Goal: Task Accomplishment & Management: Complete application form

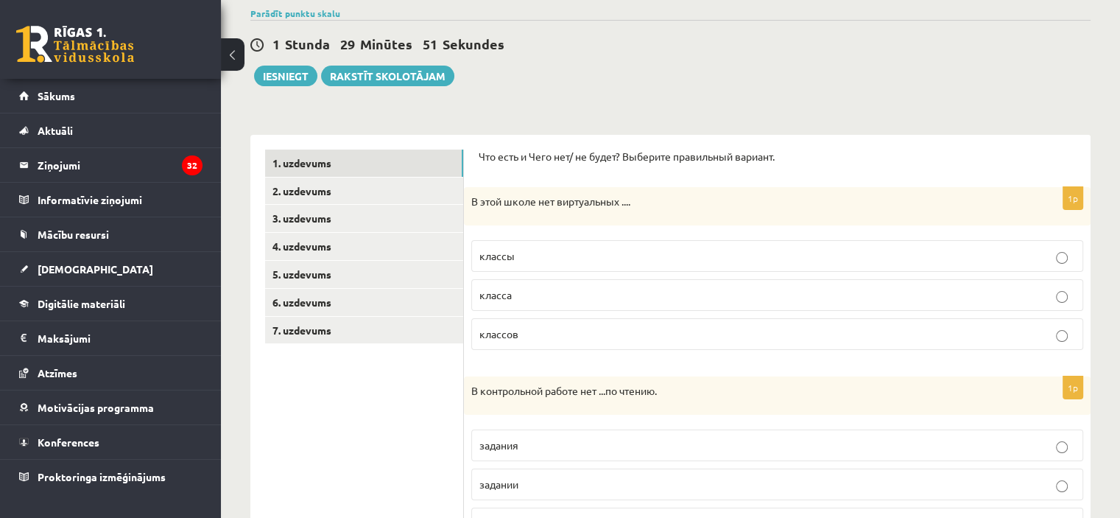
scroll to position [147, 0]
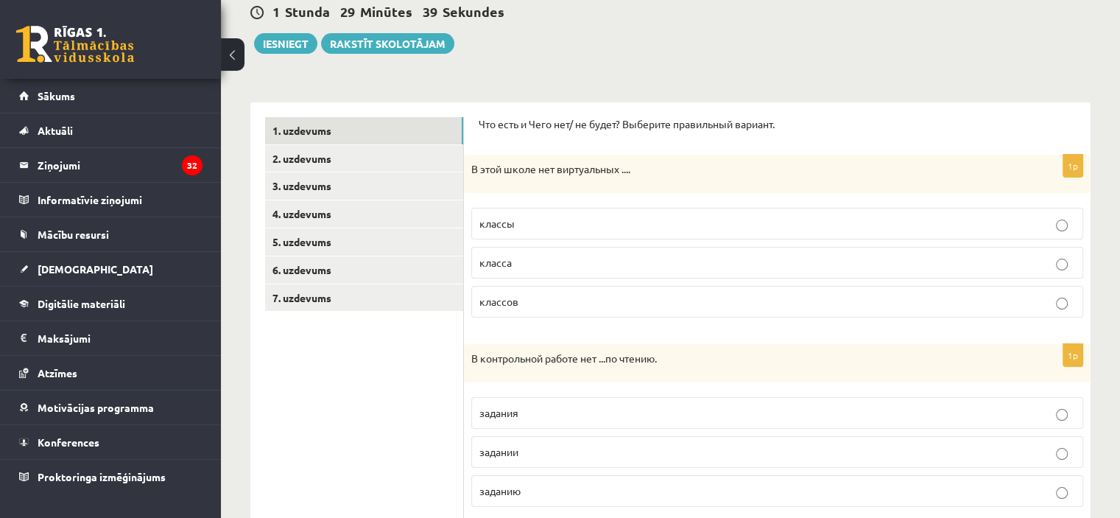
click at [523, 312] on label "классов" at bounding box center [777, 302] width 612 height 32
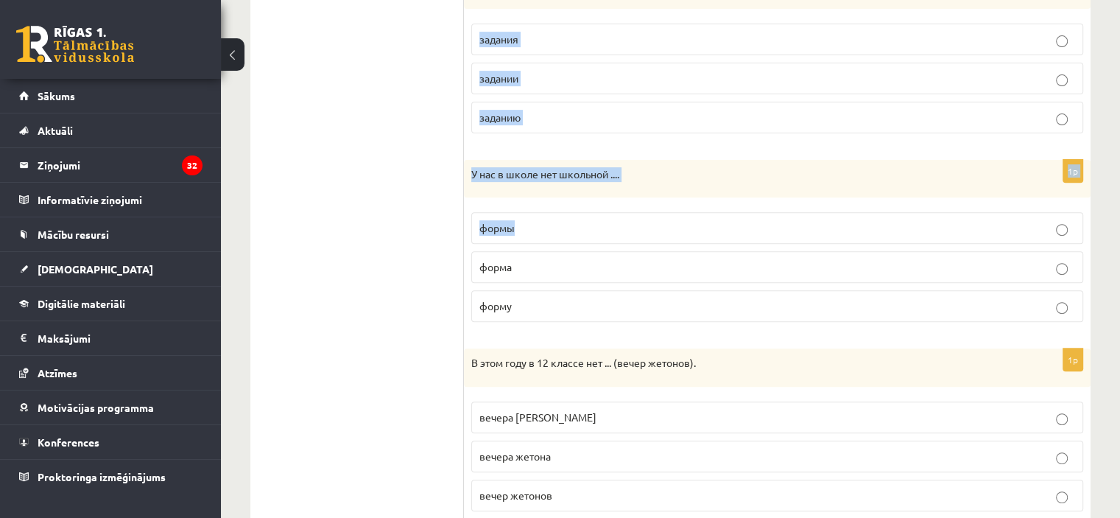
scroll to position [566, 0]
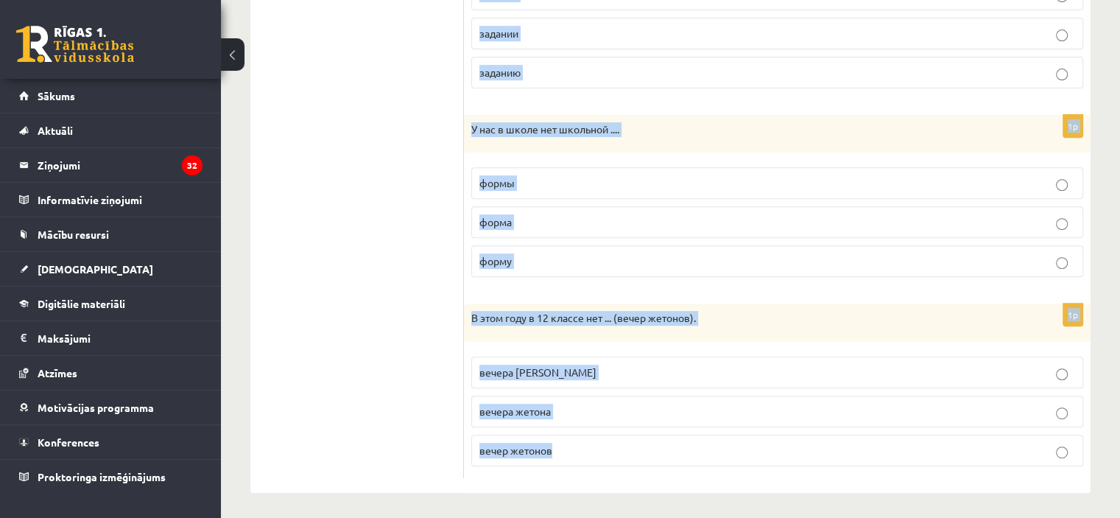
drag, startPoint x: 474, startPoint y: 142, endPoint x: 756, endPoint y: 436, distance: 406.9
click at [756, 436] on div "Что есть и Чего нет/ не будет? Выберите правильный вариант. 1p В этой школе нет…" at bounding box center [777, 88] width 627 height 809
copy form "Lor ipsu d Sita con/ ad elits? Doeiusmo temporinci utlabor. 2e D magn aliqu eni…"
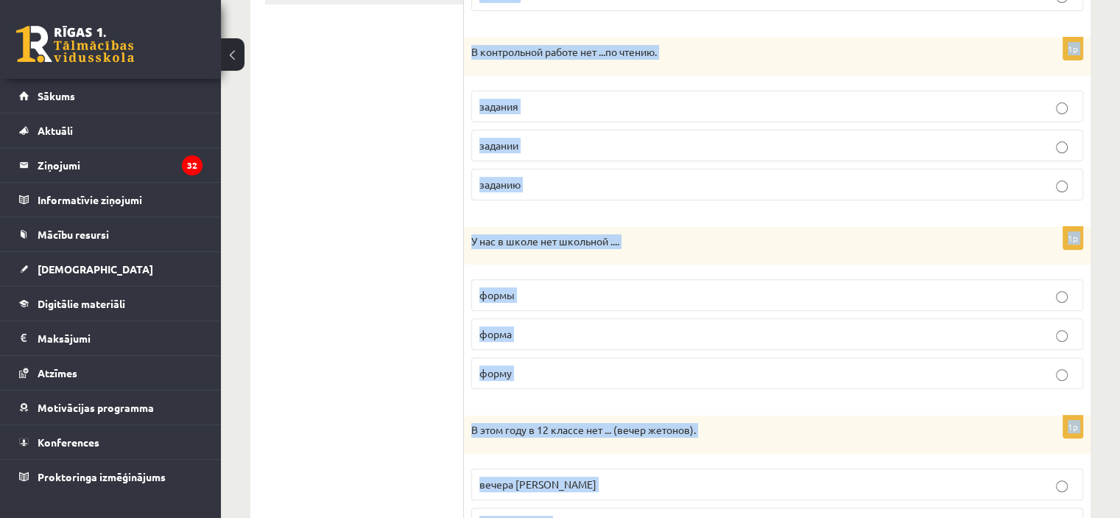
scroll to position [345, 0]
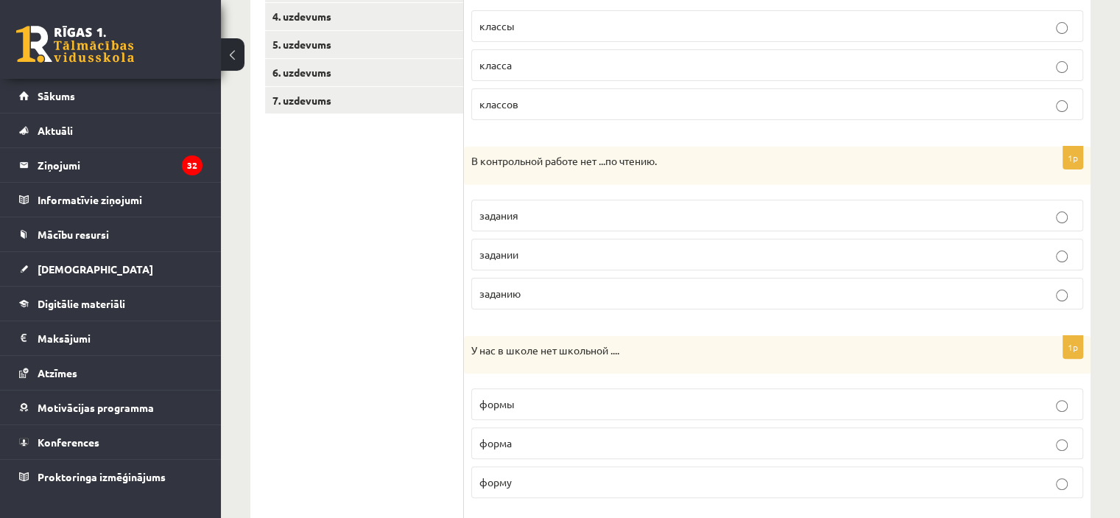
click at [298, 256] on ul "1. uzdevums 2. uzdevums 3. uzdevums 4. uzdevums 5. uzdevums 6. uzdevums 7. uzde…" at bounding box center [364, 309] width 199 height 779
click at [578, 223] on label "задания" at bounding box center [777, 216] width 612 height 32
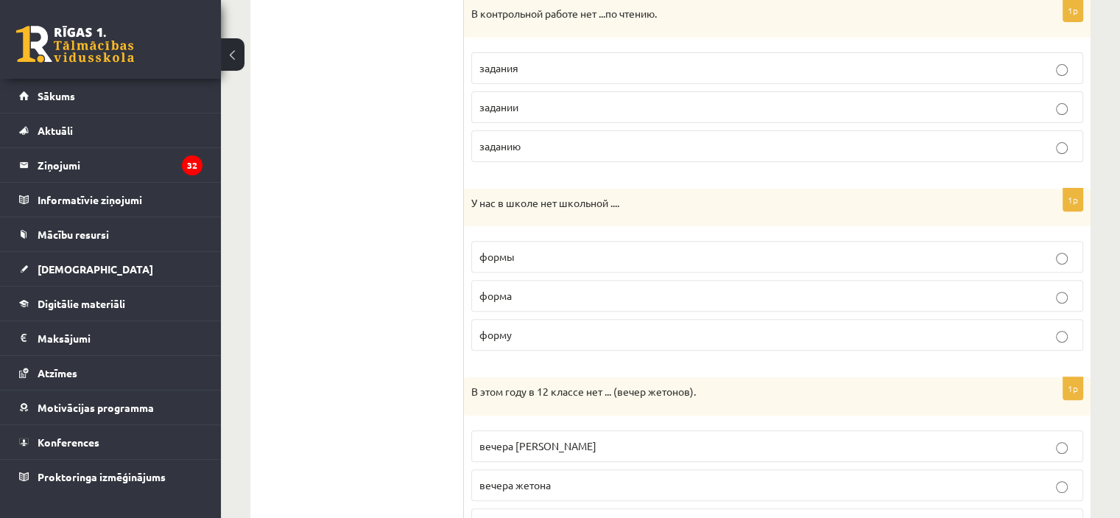
scroll to position [566, 0]
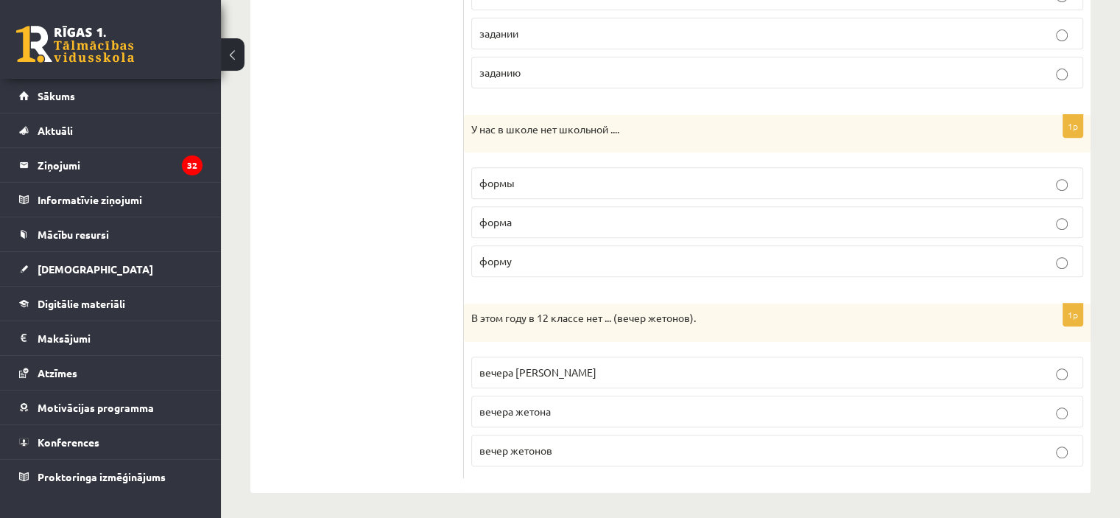
click at [524, 180] on p "формы" at bounding box center [778, 182] width 596 height 15
click at [533, 380] on label "вечера [PERSON_NAME]" at bounding box center [777, 373] width 612 height 32
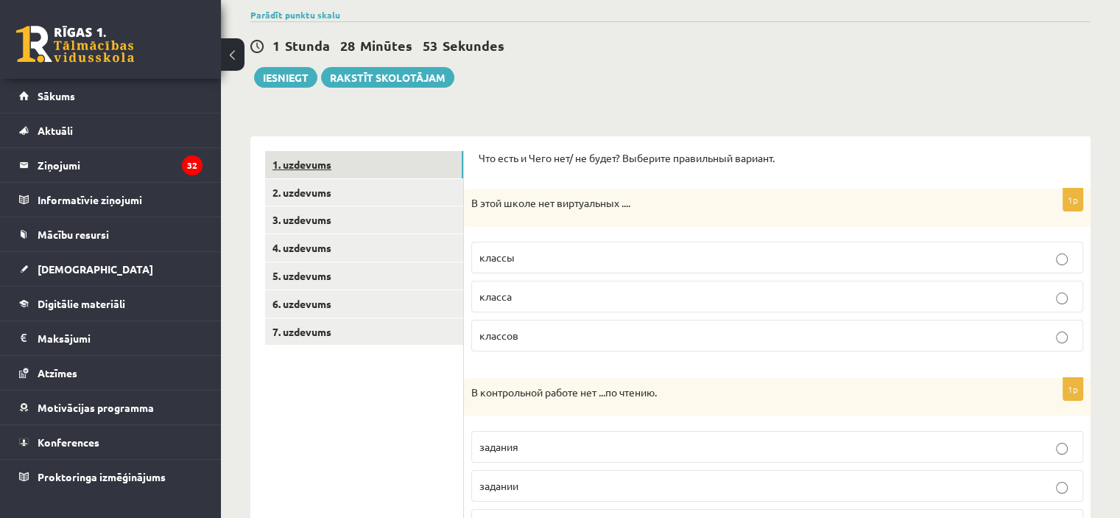
scroll to position [50, 0]
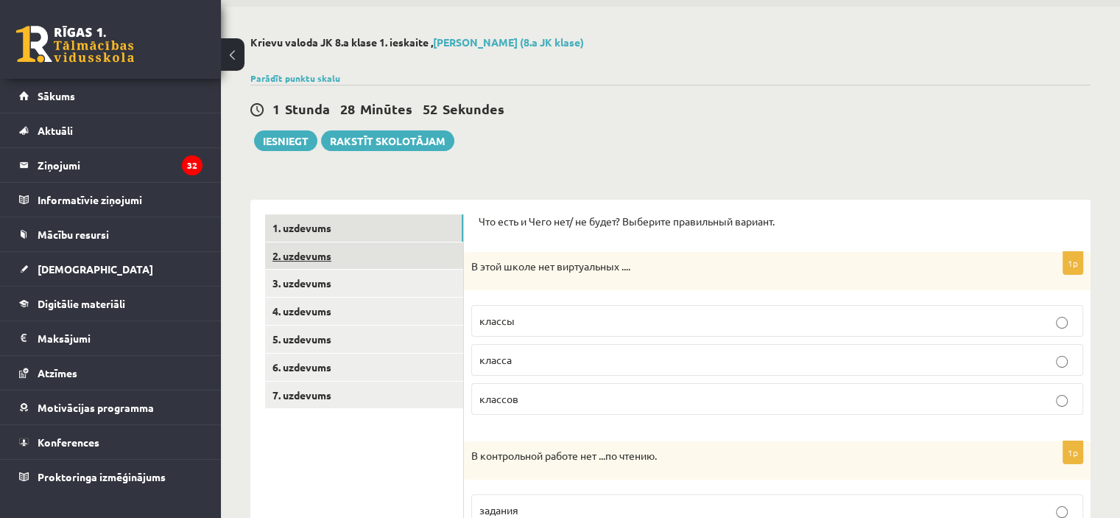
click at [345, 256] on link "2. uzdevums" at bounding box center [364, 255] width 198 height 27
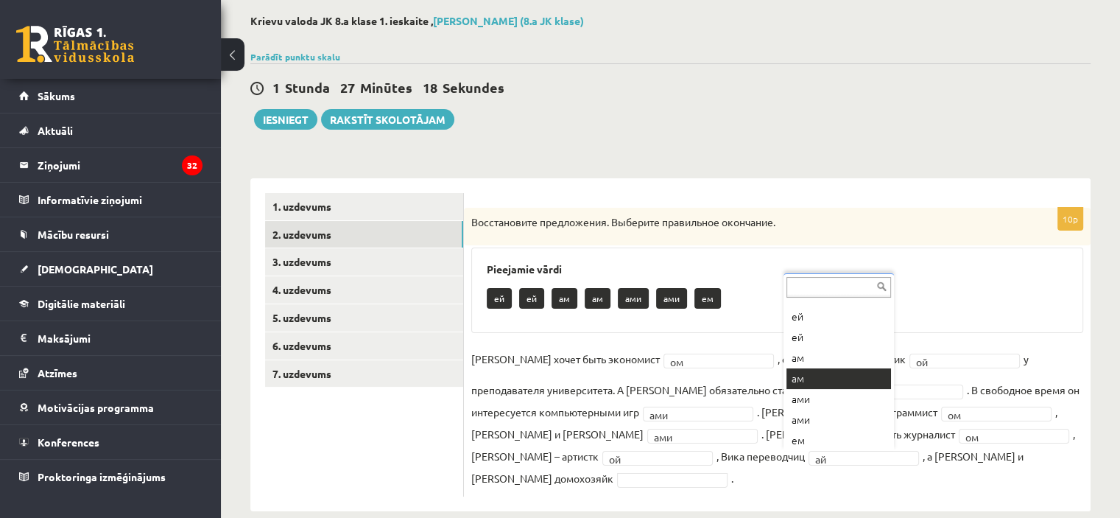
scroll to position [18, 0]
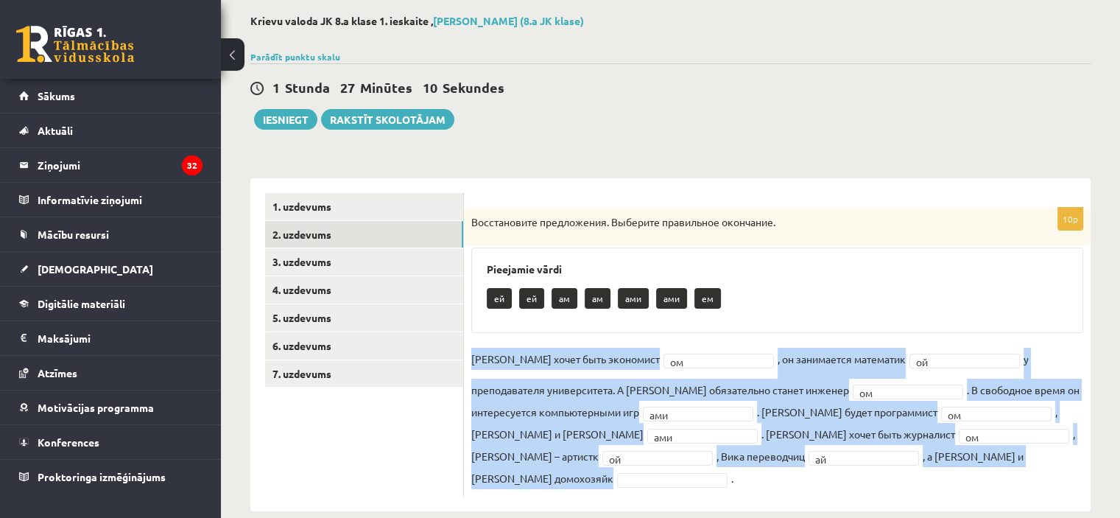
drag, startPoint x: 465, startPoint y: 359, endPoint x: 823, endPoint y: 453, distance: 370.2
click at [823, 453] on div "10p Восстановите предложения. Выберите правильное окончание. Pieejamie vārdi ей…" at bounding box center [777, 352] width 627 height 289
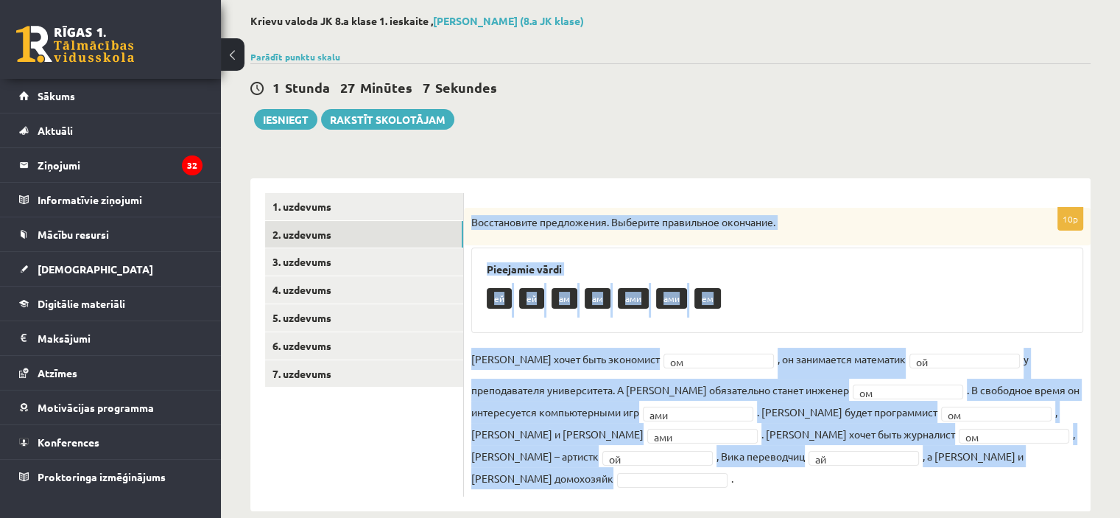
drag, startPoint x: 468, startPoint y: 222, endPoint x: 835, endPoint y: 473, distance: 444.6
click at [835, 473] on div "10p Восстановите предложения. Выберите правильное окончание. Pieejamie vārdi ей…" at bounding box center [777, 352] width 627 height 289
copy div "Восстановите предложения. Выберите правильное окончание. [PERSON_NAME] vārdi ей…"
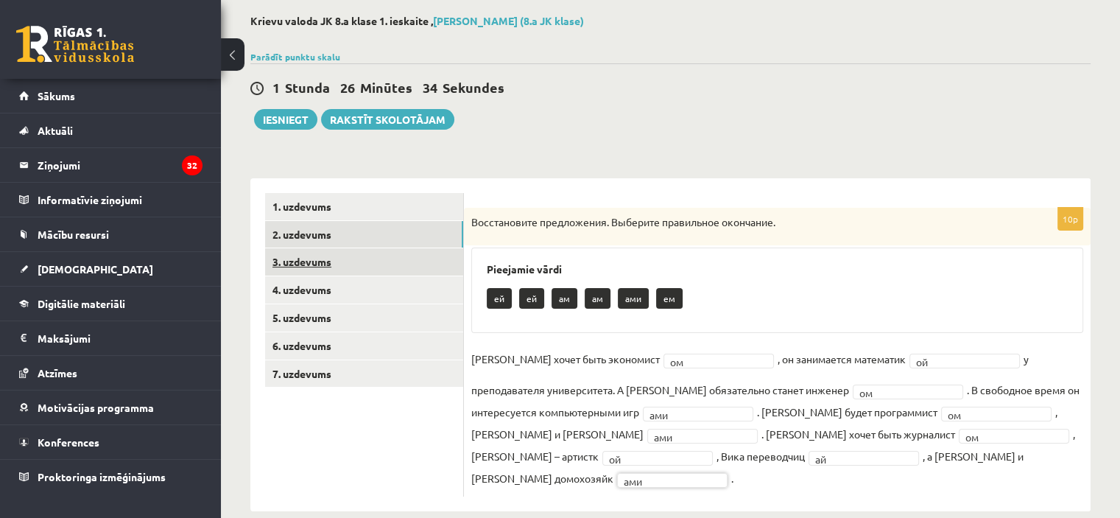
click at [354, 264] on link "3. uzdevums" at bounding box center [364, 261] width 198 height 27
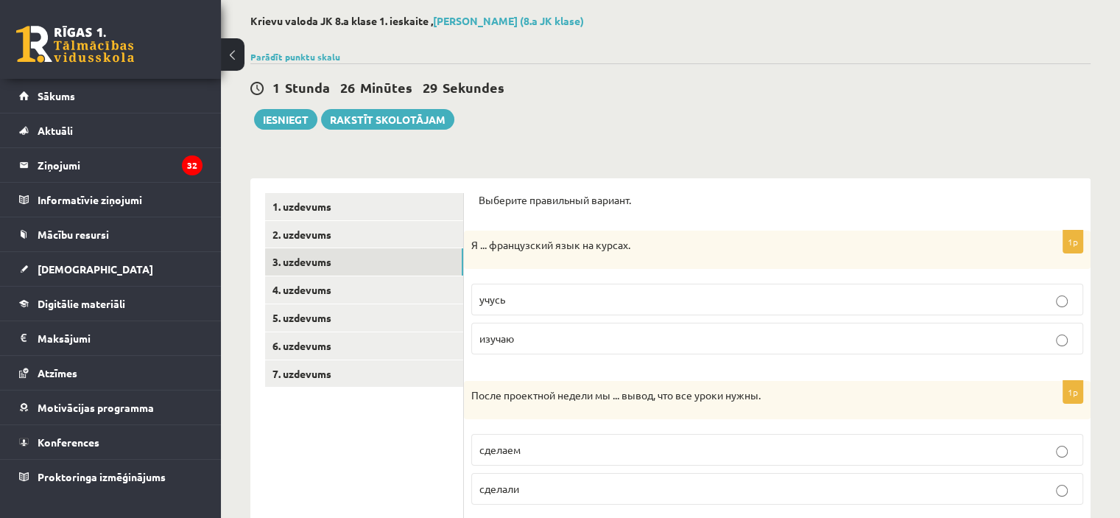
click at [548, 344] on p "изучаю" at bounding box center [778, 338] width 596 height 15
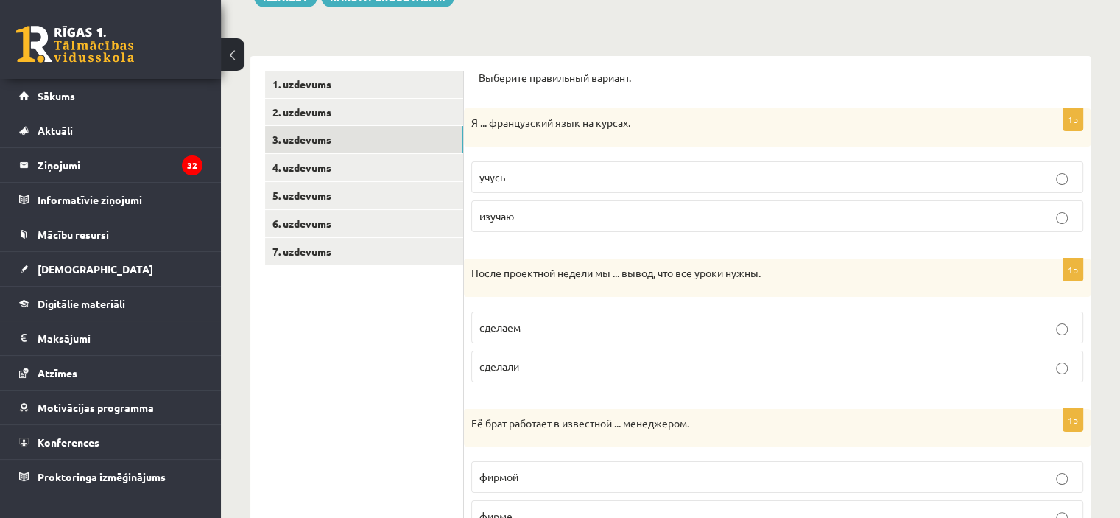
scroll to position [219, 0]
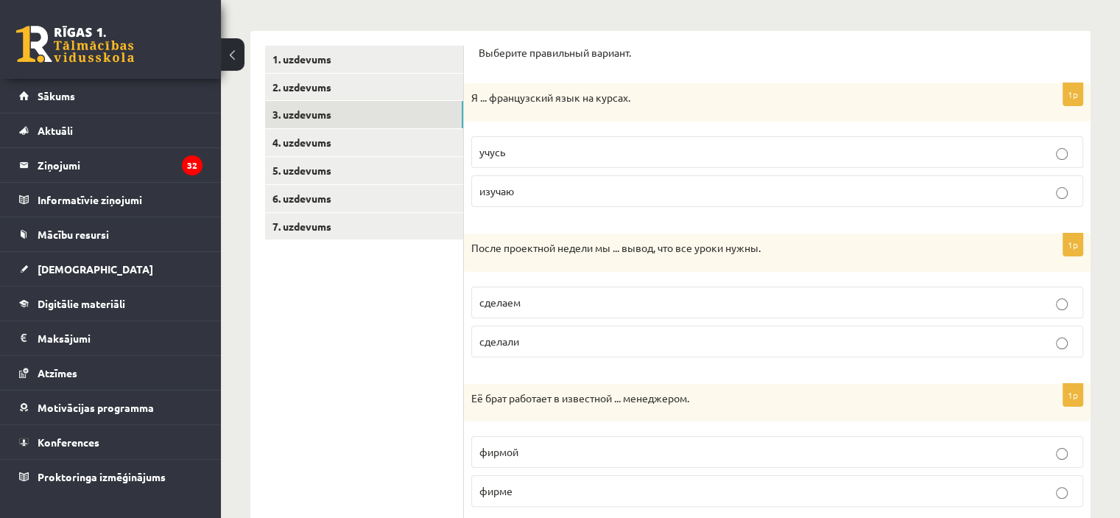
click at [549, 301] on p "сделаем" at bounding box center [778, 302] width 596 height 15
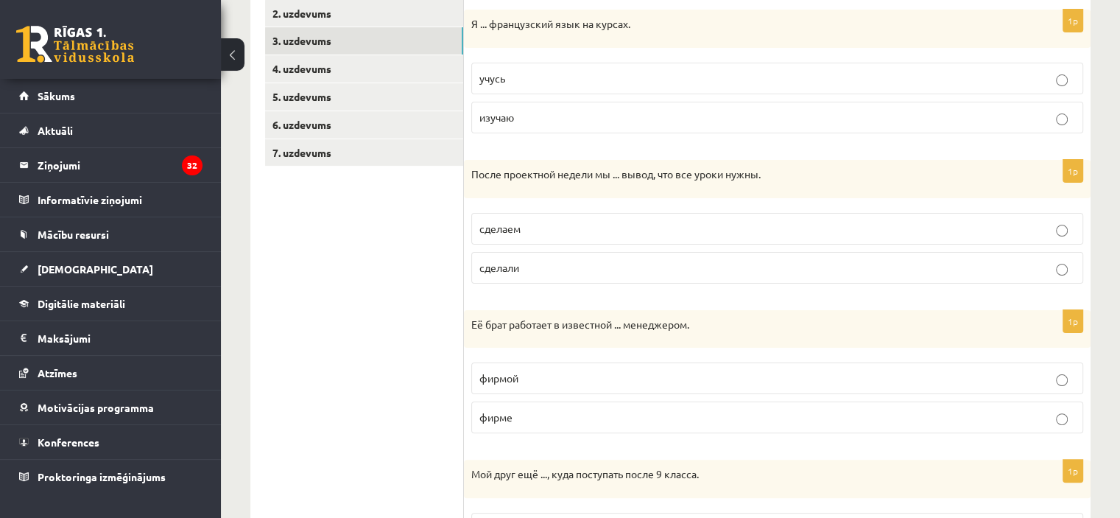
click at [552, 271] on p "сделали" at bounding box center [778, 267] width 596 height 15
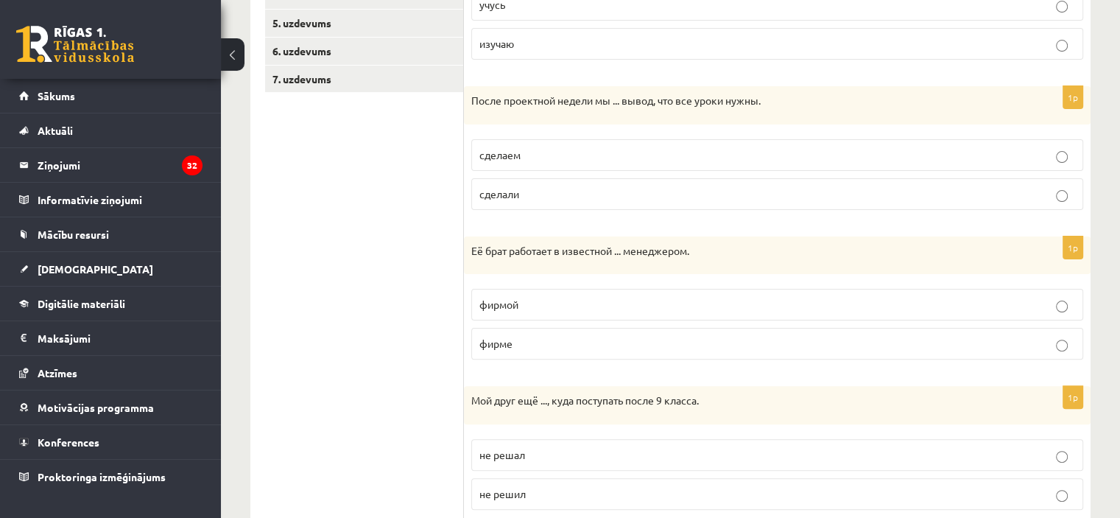
click at [541, 340] on p "фирме" at bounding box center [778, 343] width 596 height 15
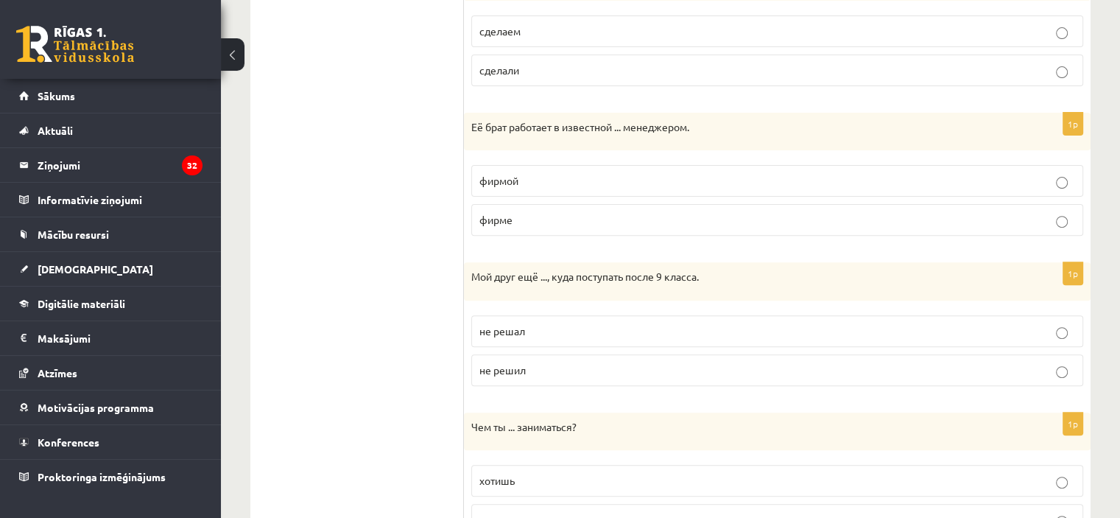
scroll to position [513, 0]
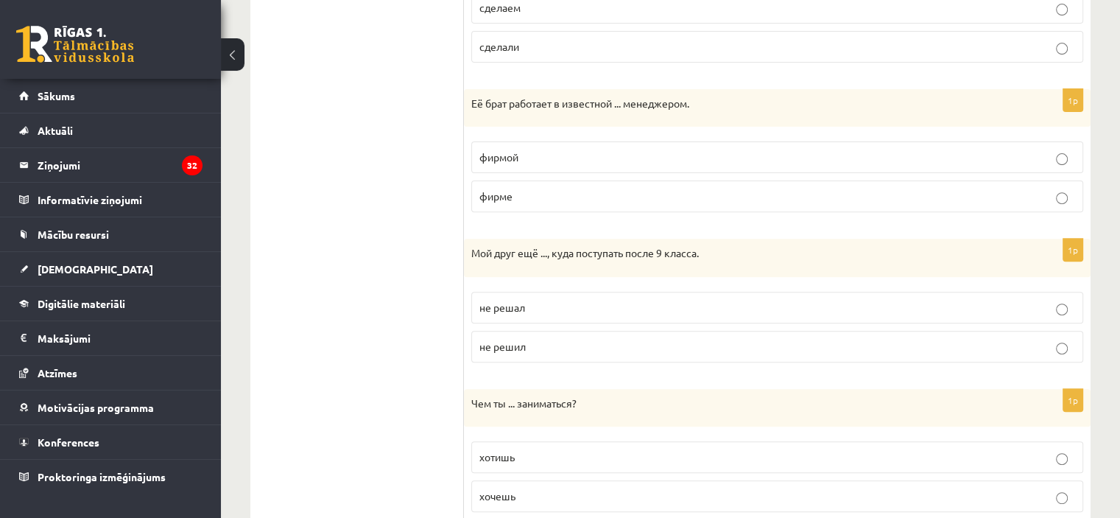
click at [547, 343] on p "не решил" at bounding box center [778, 346] width 596 height 15
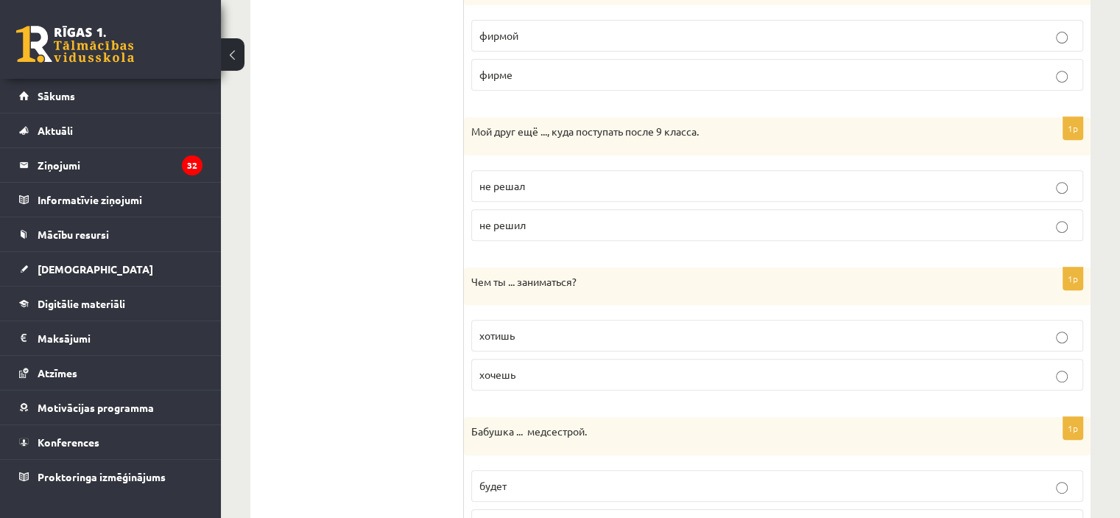
scroll to position [661, 0]
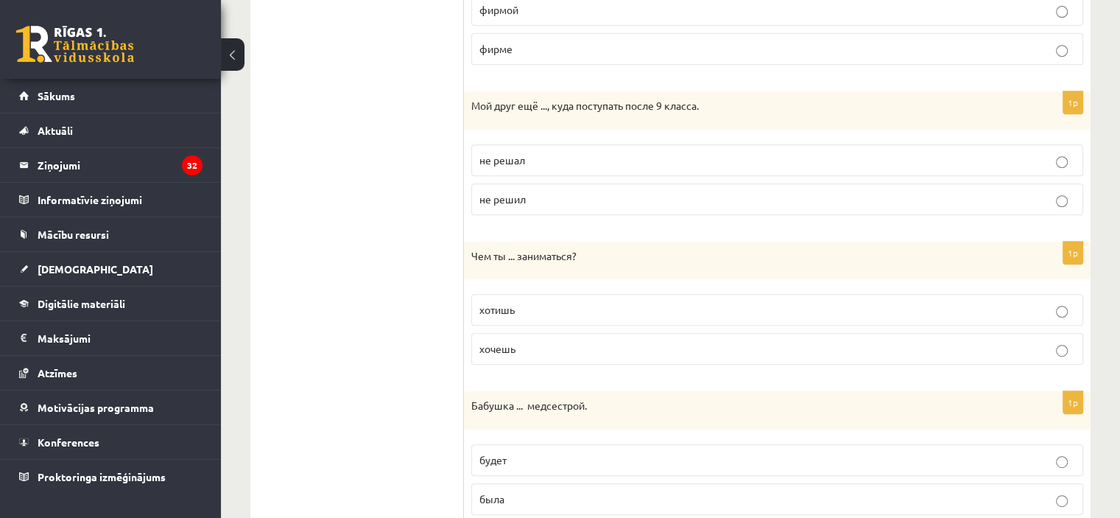
click at [528, 348] on p "хочешь" at bounding box center [778, 348] width 596 height 15
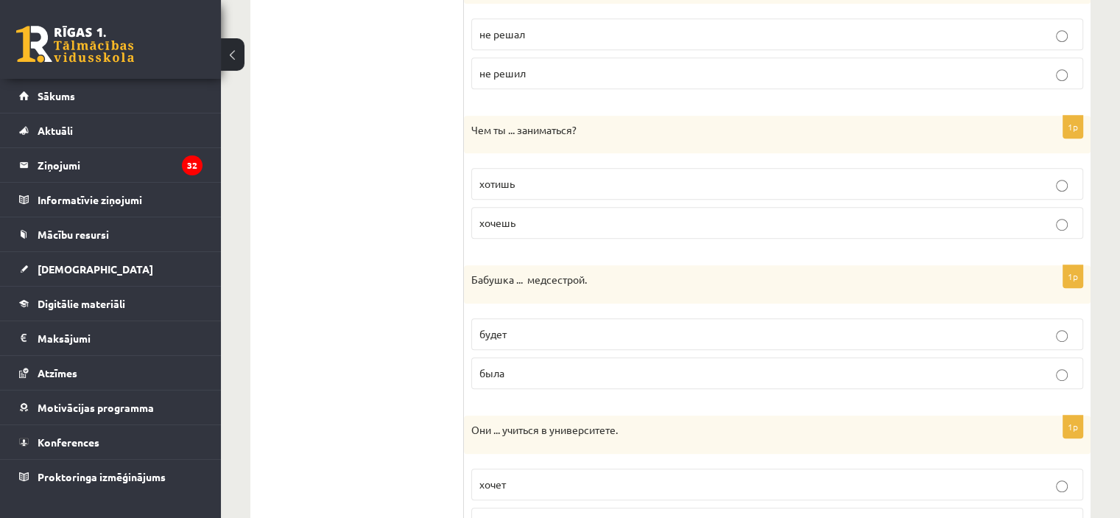
scroll to position [808, 0]
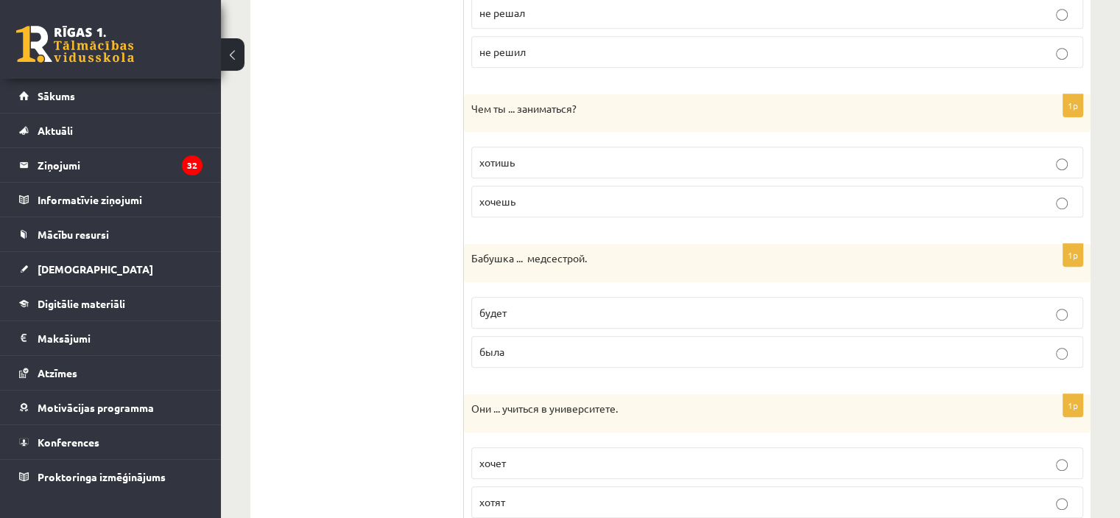
click at [551, 353] on p "была" at bounding box center [778, 351] width 596 height 15
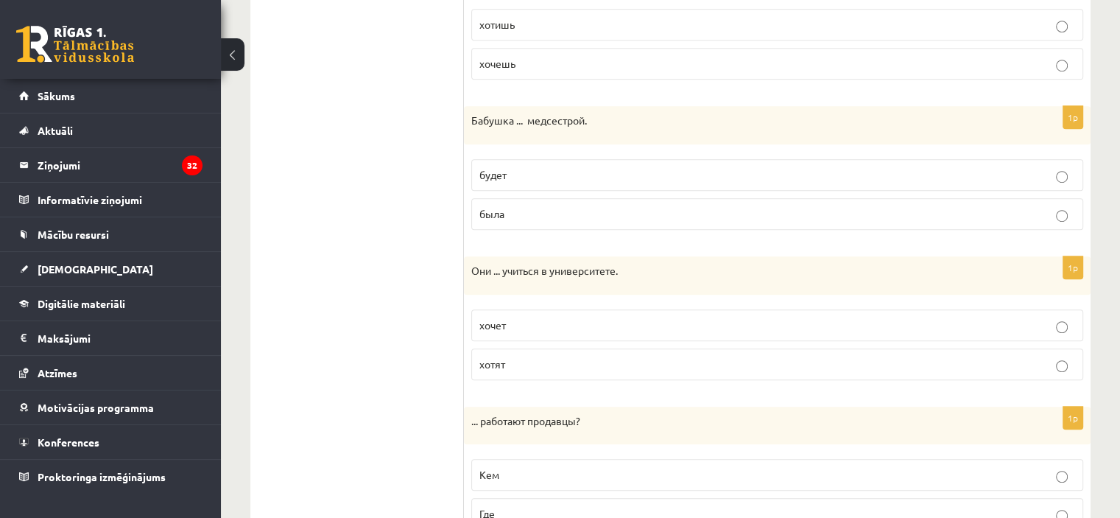
scroll to position [955, 0]
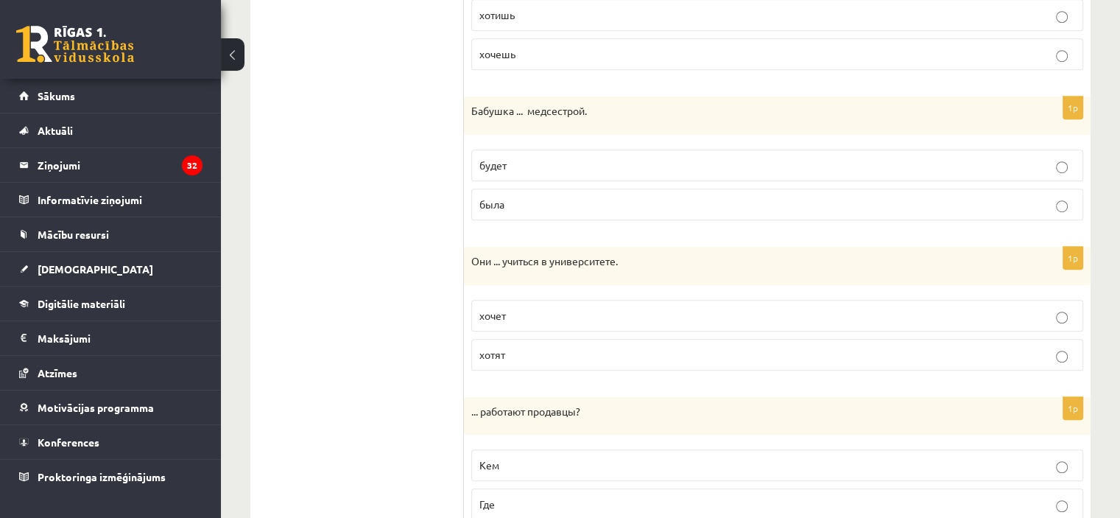
click at [530, 351] on p "хотят" at bounding box center [778, 354] width 596 height 15
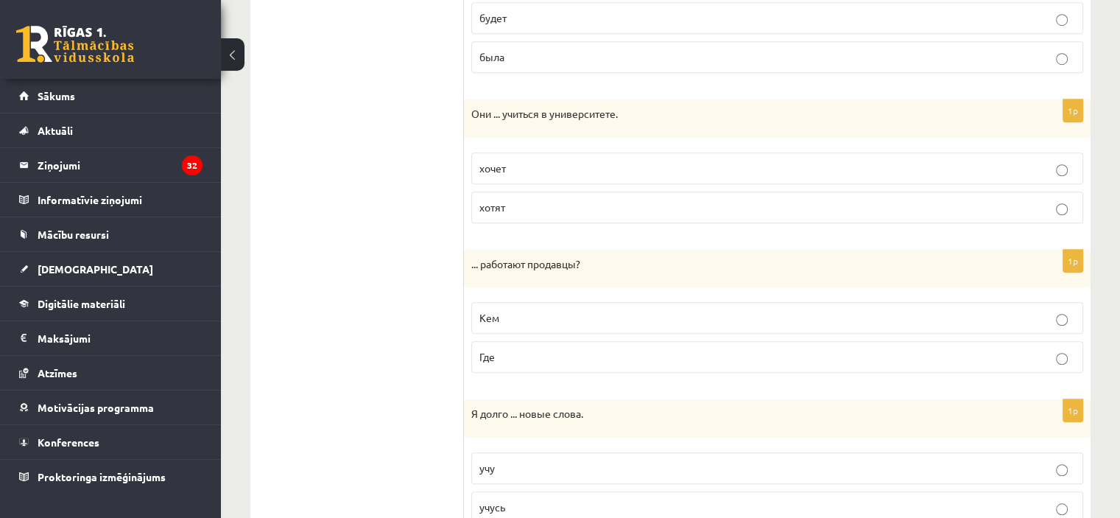
click at [539, 349] on p "Где" at bounding box center [778, 356] width 596 height 15
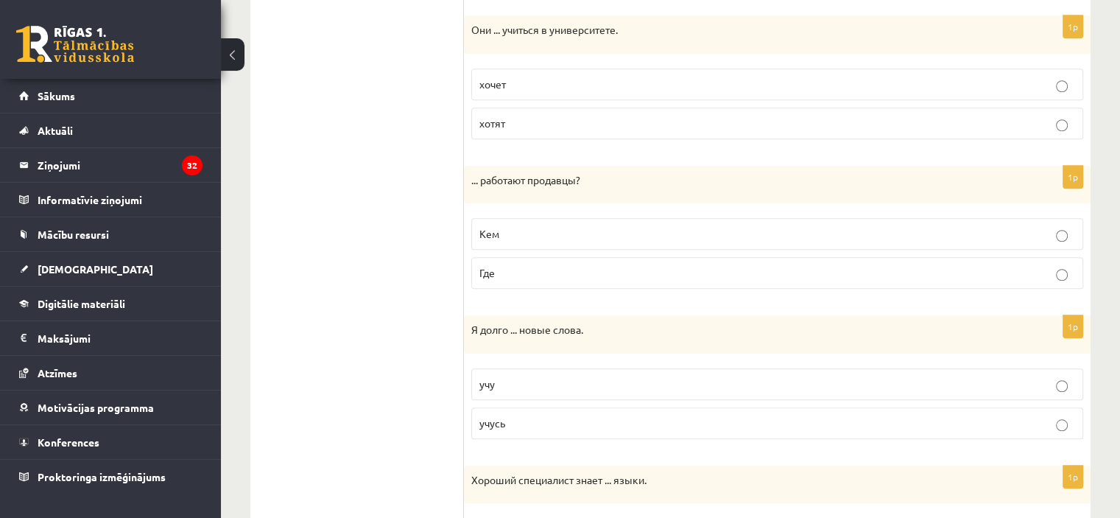
scroll to position [1250, 0]
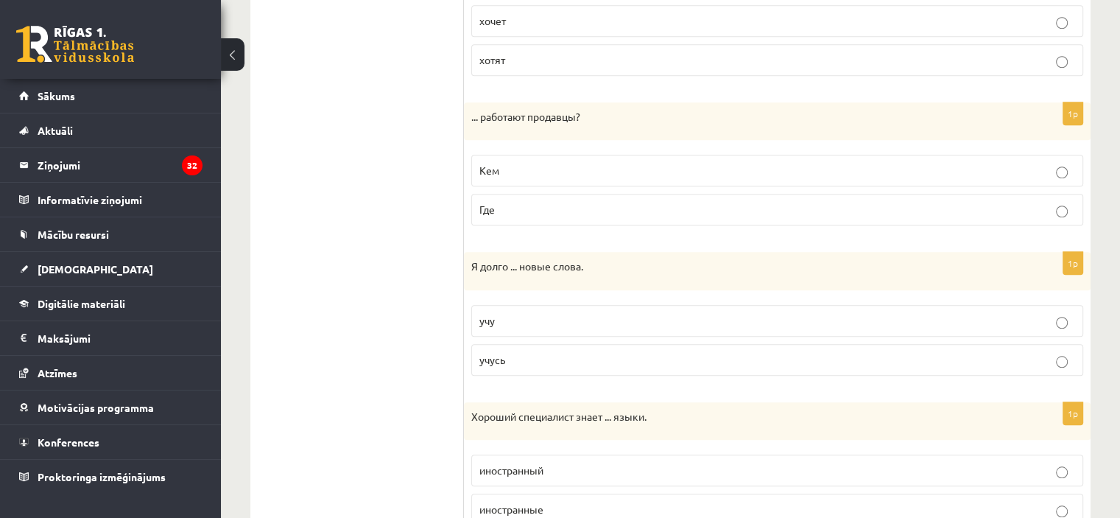
click at [502, 360] on p "учусь" at bounding box center [778, 359] width 596 height 15
click at [504, 329] on label "учу" at bounding box center [777, 321] width 612 height 32
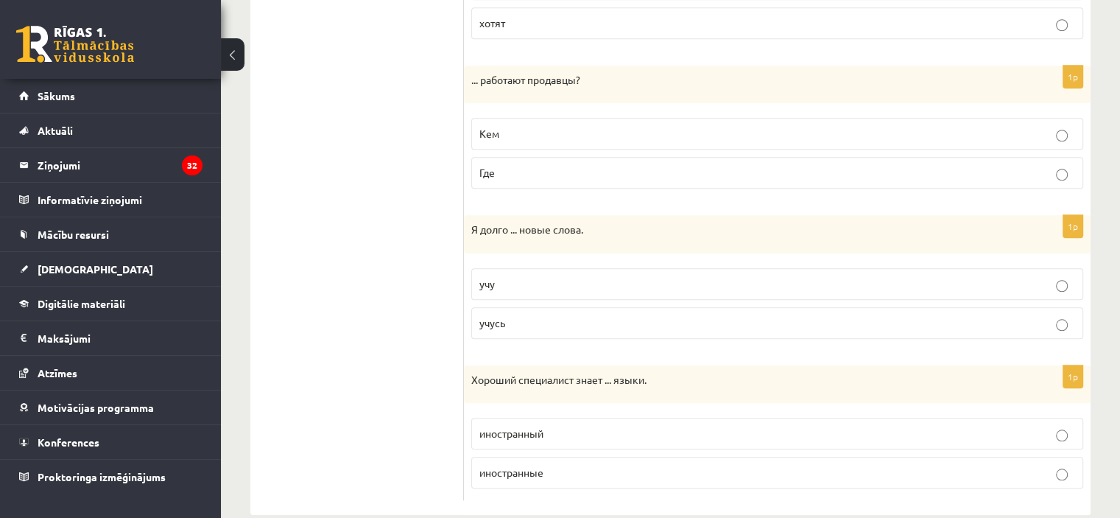
scroll to position [1308, 0]
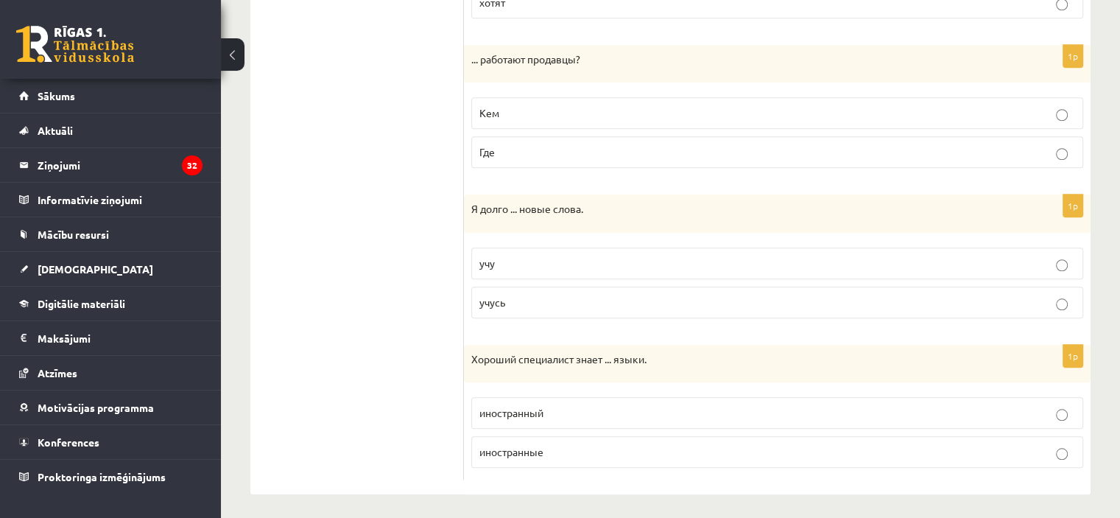
click at [548, 455] on label "иностранные" at bounding box center [777, 452] width 612 height 32
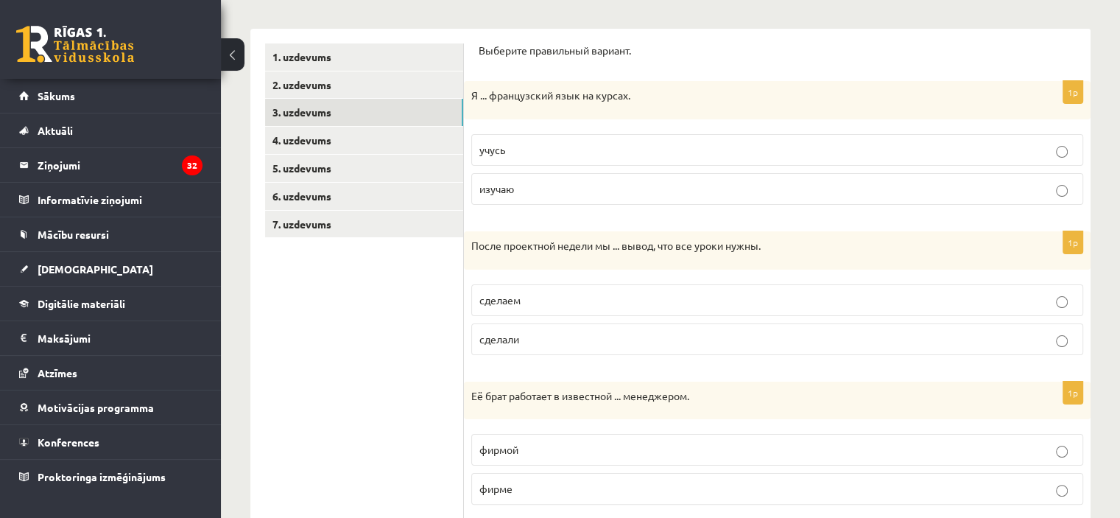
scroll to position [0, 0]
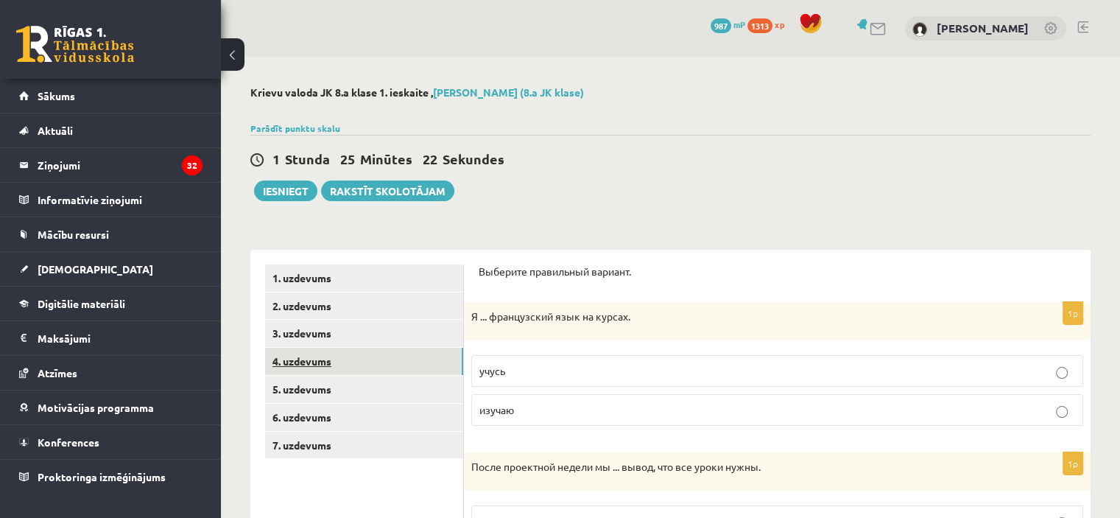
click at [355, 368] on link "4. uzdevums" at bounding box center [364, 361] width 198 height 27
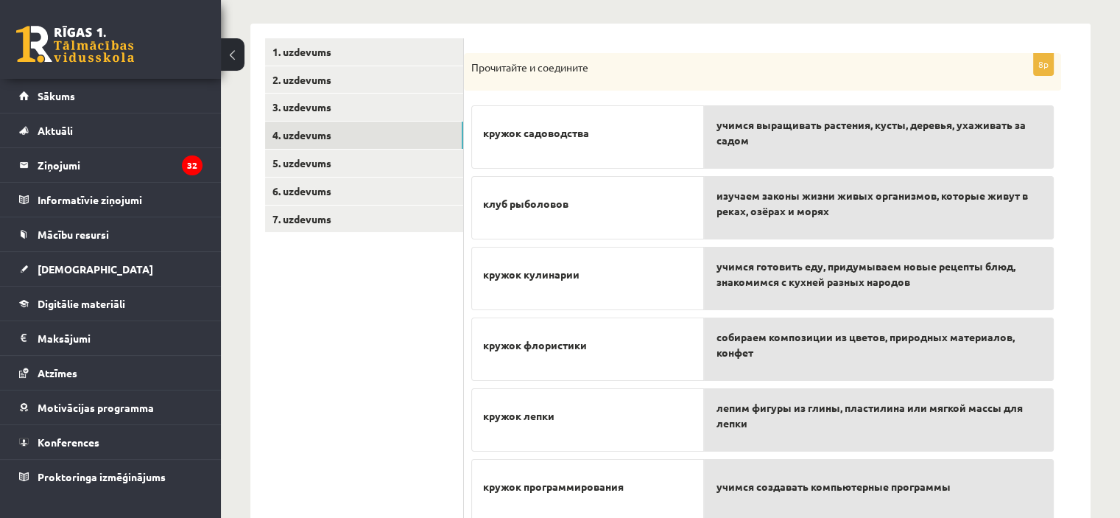
scroll to position [200, 0]
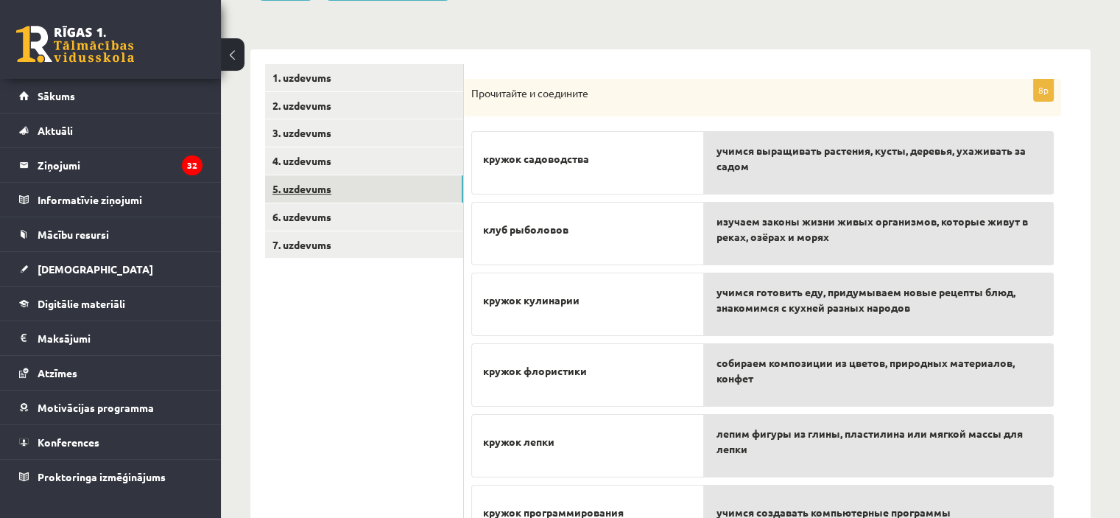
click at [357, 192] on link "5. uzdevums" at bounding box center [364, 188] width 198 height 27
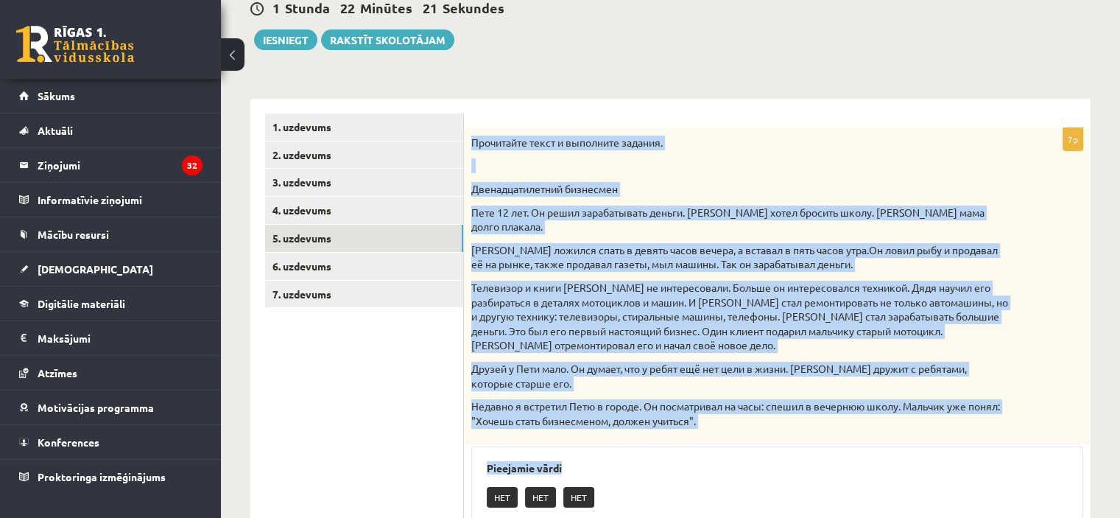
scroll to position [433, 0]
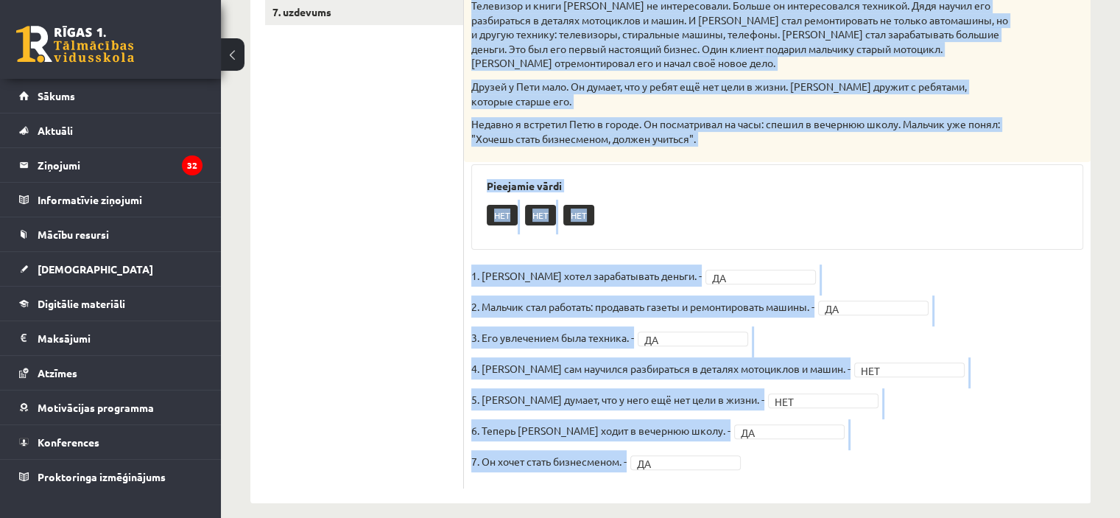
drag, startPoint x: 510, startPoint y: 231, endPoint x: 734, endPoint y: 438, distance: 304.9
click at [734, 438] on div "7p Прочитайте текст и выполните задания. Двенадцатилетний бизнесмен Пете 12 лет…" at bounding box center [777, 167] width 627 height 642
copy div "Loremipsum dolor s ametconse adipisc. Elitseddoeiusmod temporinc Utla 59 etd. M…"
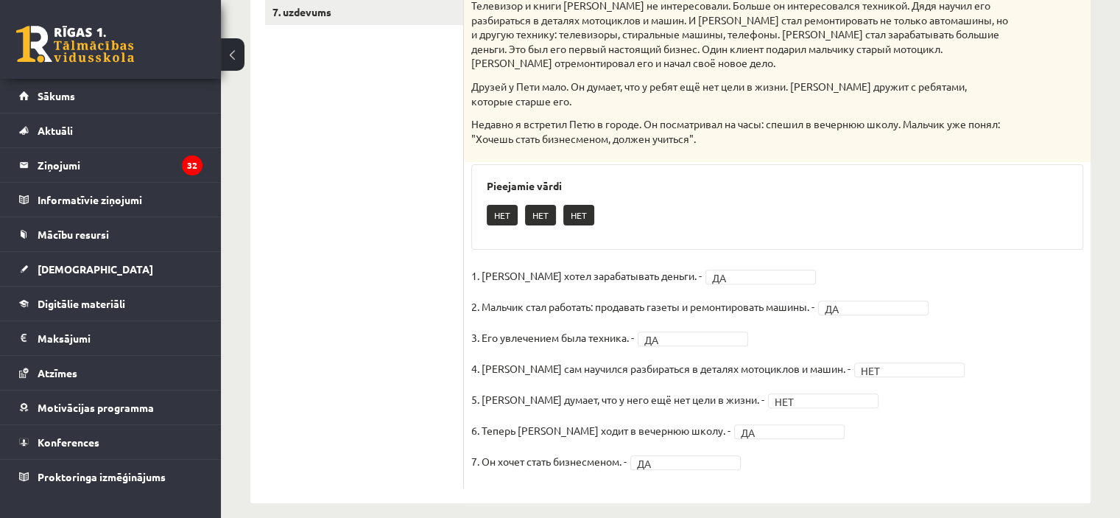
click at [264, 207] on div "1. uzdevums 2. uzdevums 3. uzdevums 4. uzdevums 5. uzdevums 6. uzdevums 7. uzde…" at bounding box center [357, 160] width 214 height 687
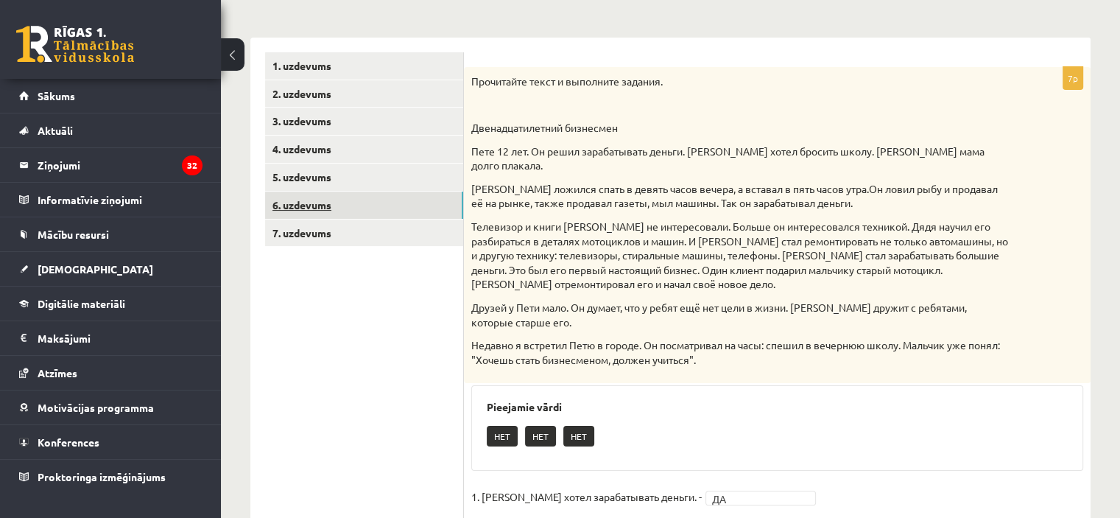
click at [332, 213] on link "6. uzdevums" at bounding box center [364, 205] width 198 height 27
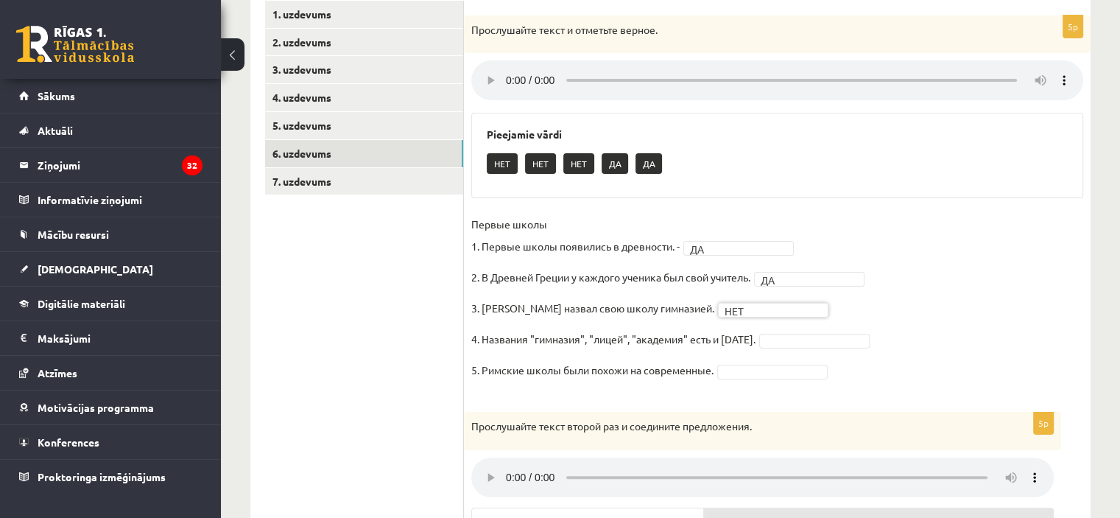
scroll to position [286, 0]
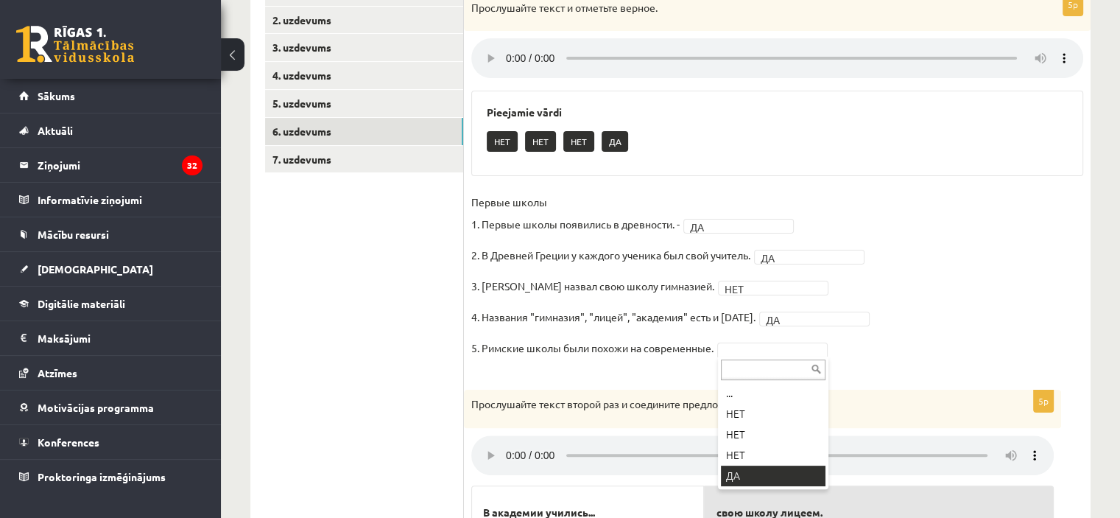
drag, startPoint x: 745, startPoint y: 471, endPoint x: 741, endPoint y: 463, distance: 9.9
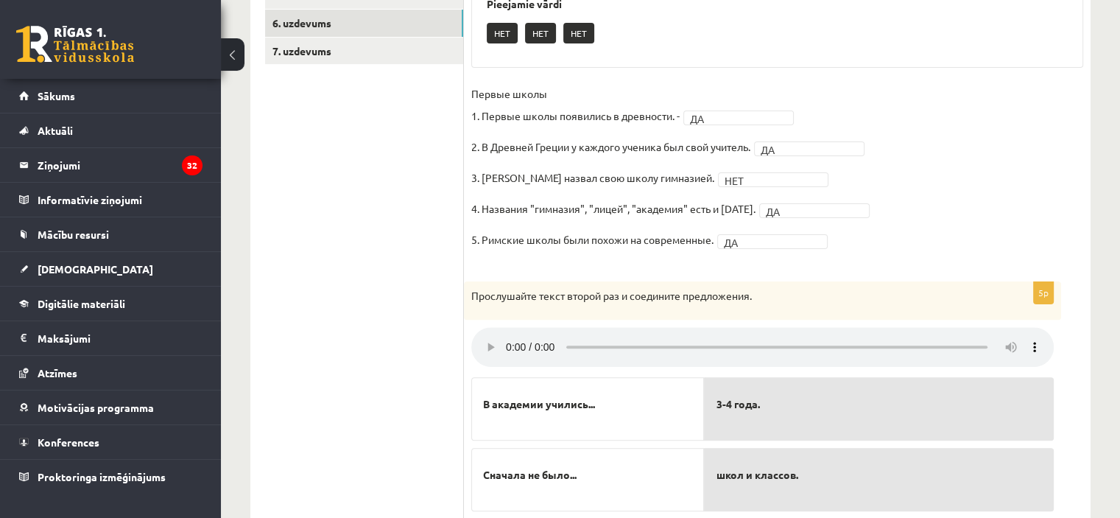
scroll to position [209, 0]
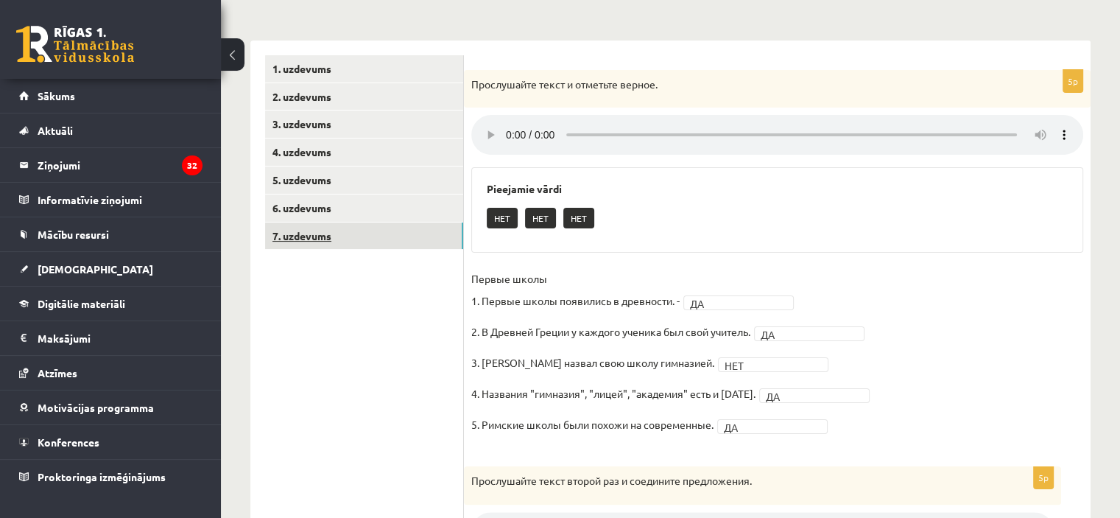
click at [383, 233] on link "7. uzdevums" at bounding box center [364, 235] width 198 height 27
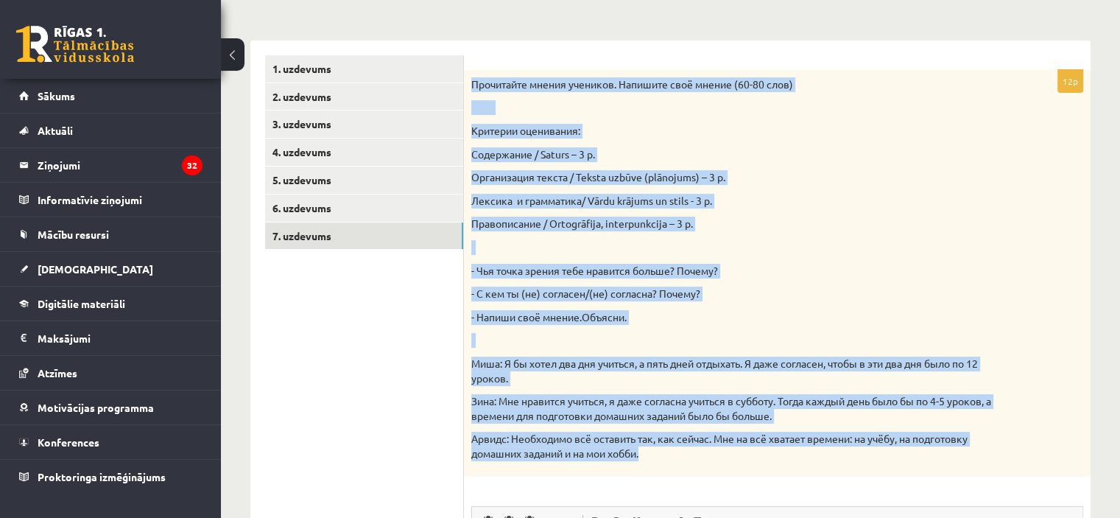
drag, startPoint x: 665, startPoint y: 313, endPoint x: 474, endPoint y: 86, distance: 296.4
click at [474, 86] on div "Прочитайте мнения учеников. Напишите своё мнение (60-80 слов) Критерии оцениван…" at bounding box center [777, 273] width 627 height 407
copy div "Loremipsum dolors ametcons. Adipisci elit seddoe (18-48 temp) Incididu utlabore…"
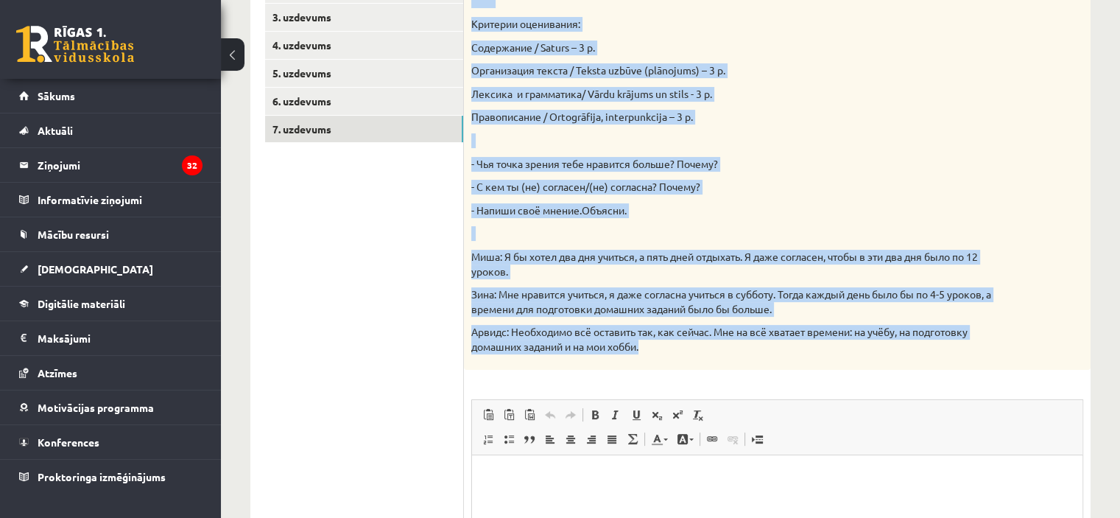
scroll to position [504, 0]
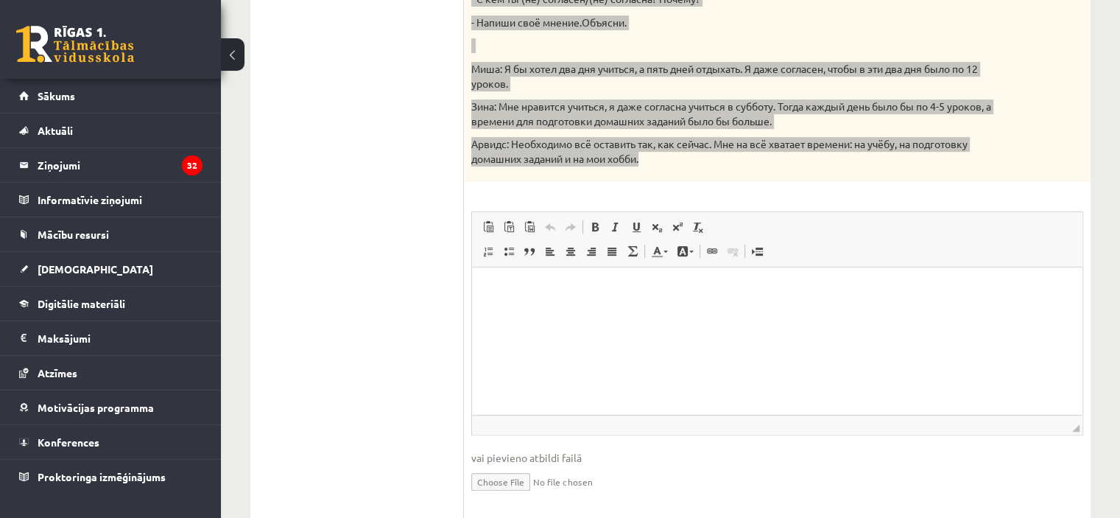
click at [599, 312] on html at bounding box center [777, 289] width 611 height 45
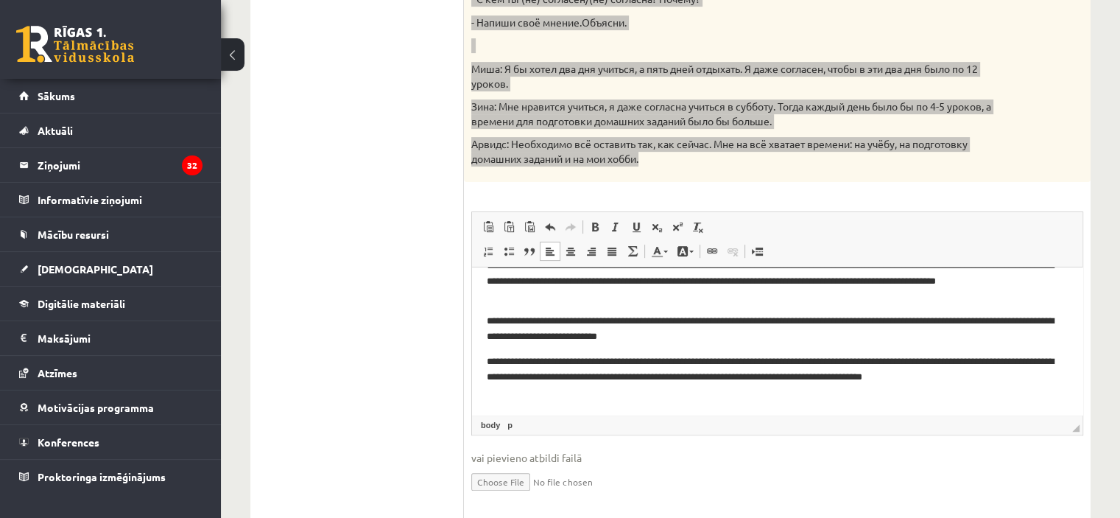
scroll to position [0, 0]
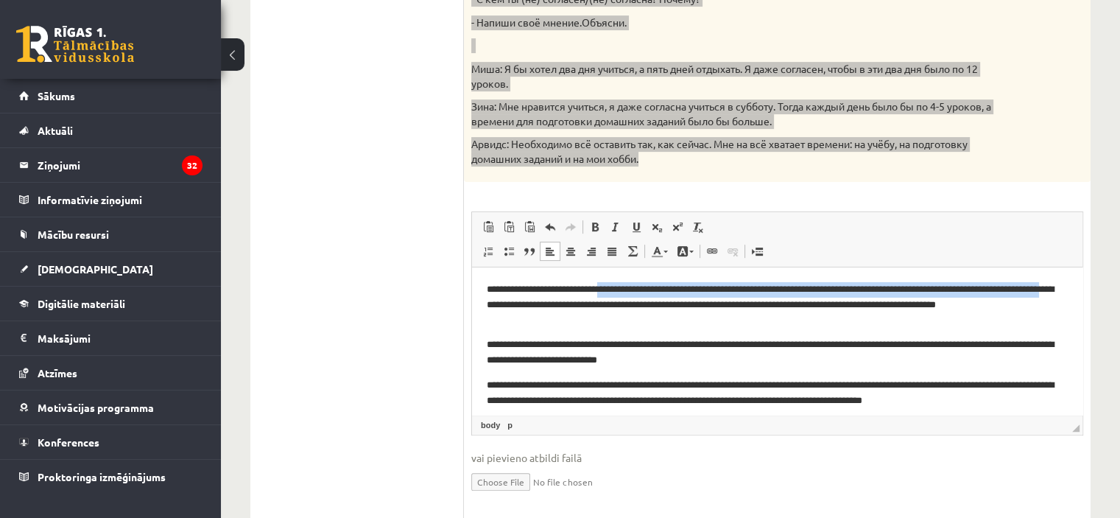
click at [635, 296] on p "**********" at bounding box center [772, 305] width 570 height 46
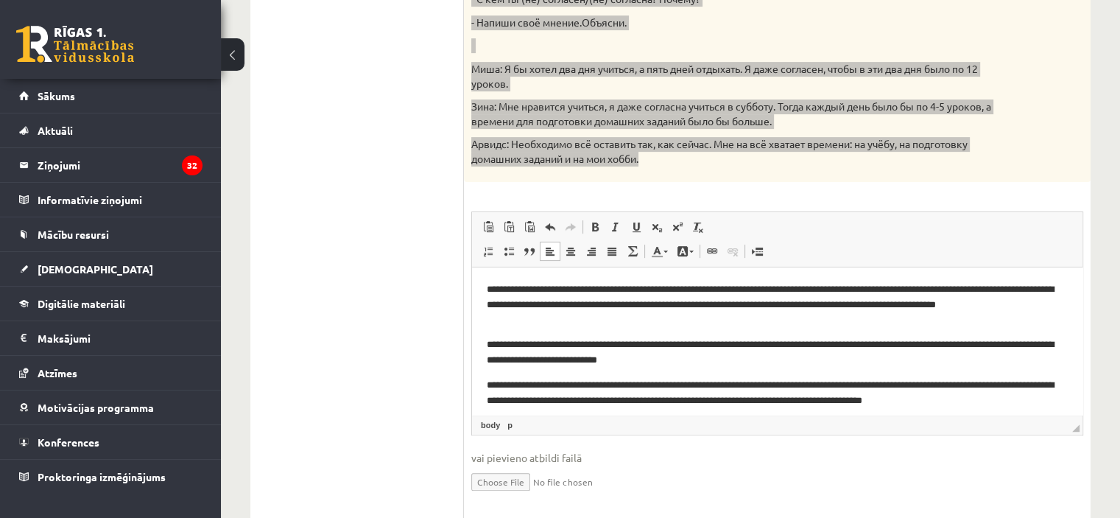
click at [709, 327] on p "**********" at bounding box center [772, 305] width 570 height 46
click at [709, 301] on p "**********" at bounding box center [772, 305] width 570 height 46
click at [585, 305] on p "**********" at bounding box center [772, 305] width 570 height 46
click at [659, 252] on span at bounding box center [657, 251] width 12 height 12
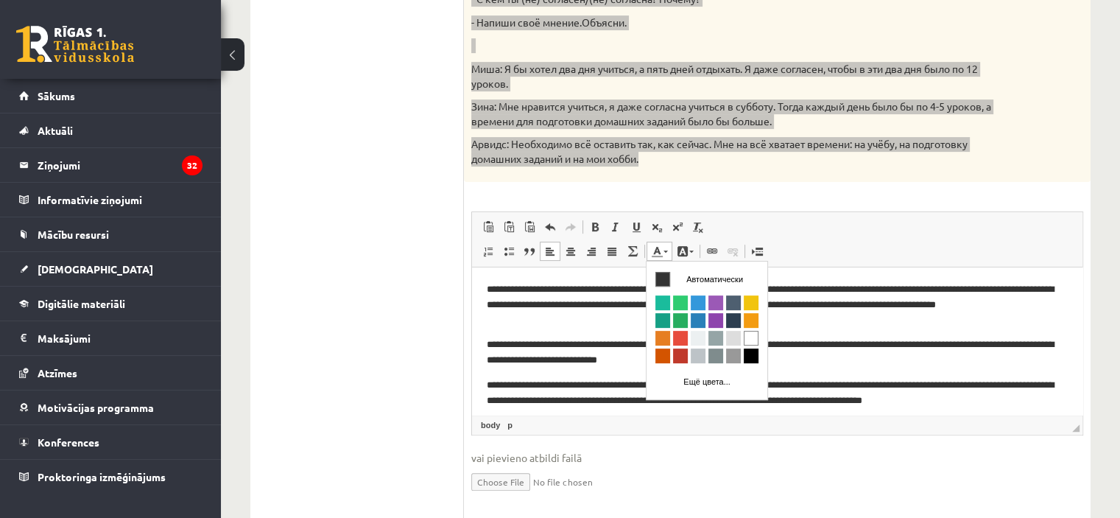
click at [659, 252] on span at bounding box center [657, 251] width 12 height 12
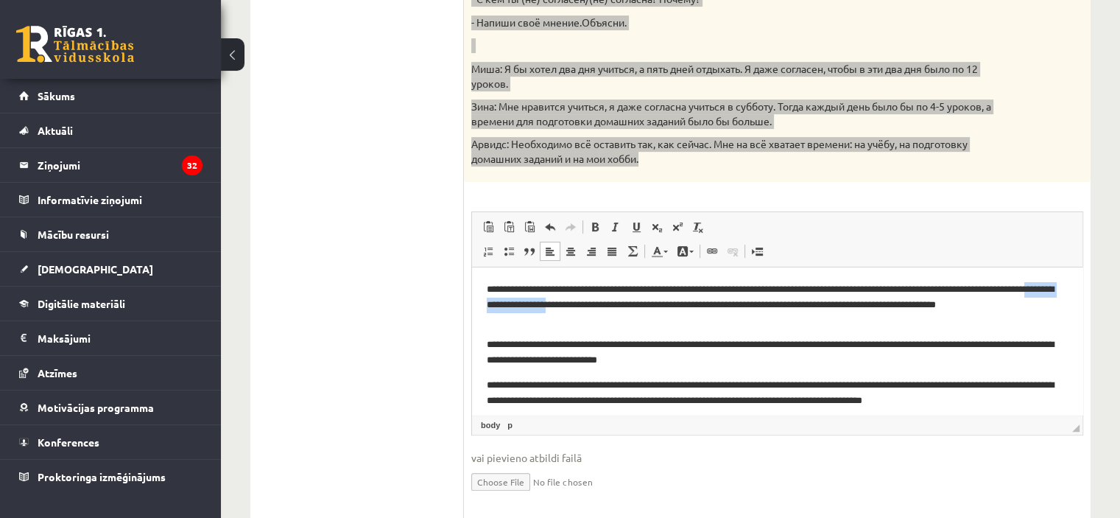
drag, startPoint x: 618, startPoint y: 304, endPoint x: 731, endPoint y: 305, distance: 112.7
click at [731, 305] on p "**********" at bounding box center [772, 305] width 570 height 46
click at [661, 257] on link "Цвет текста" at bounding box center [660, 251] width 26 height 19
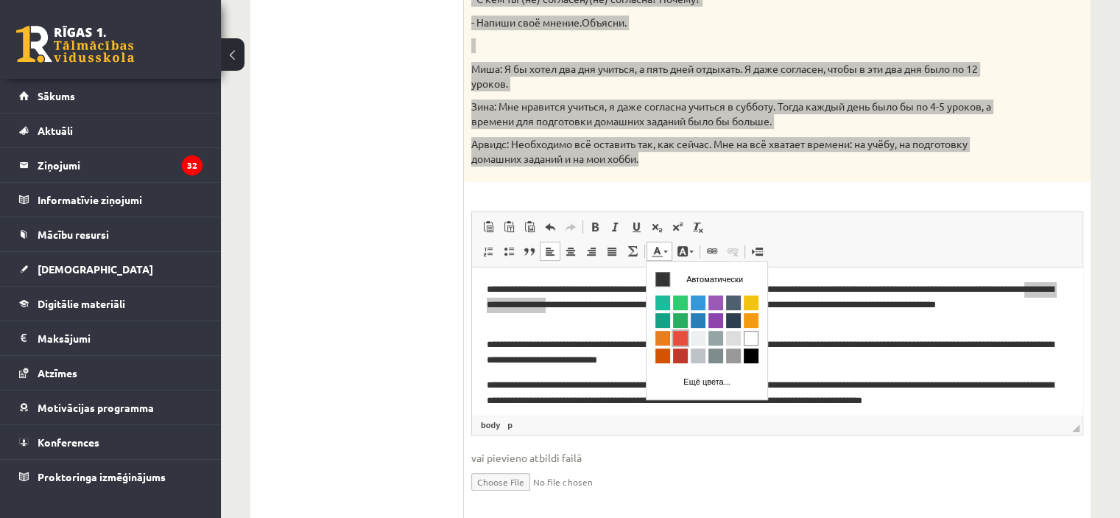
drag, startPoint x: 683, startPoint y: 334, endPoint x: 856, endPoint y: 331, distance: 173.1
click at [683, 334] on span "Цвета" at bounding box center [680, 337] width 15 height 15
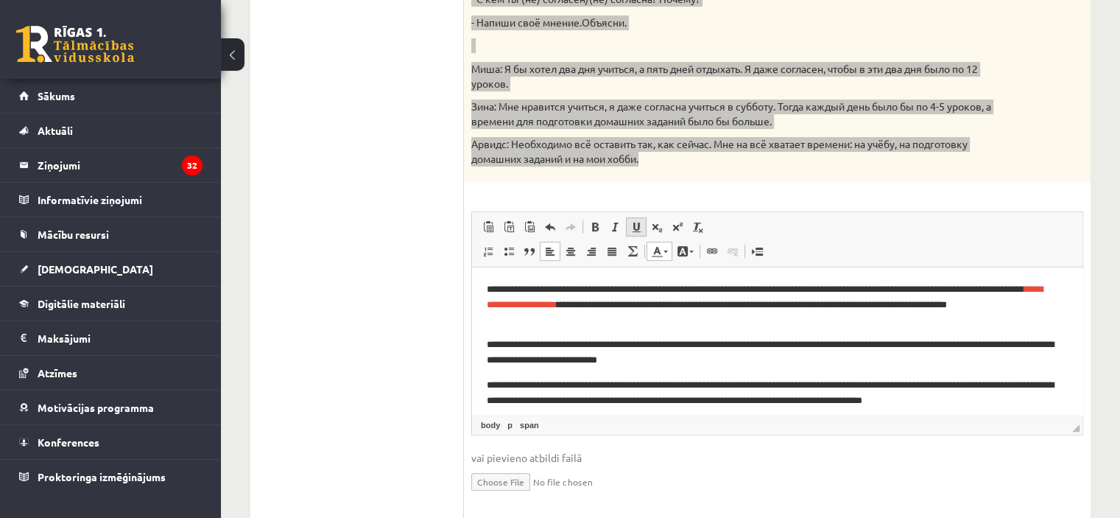
click at [634, 234] on link "Подчеркнутый Комбинация клавиш Ctrl+U" at bounding box center [636, 226] width 21 height 19
click at [585, 345] on p "**********" at bounding box center [772, 352] width 570 height 31
drag, startPoint x: 776, startPoint y: 305, endPoint x: 949, endPoint y: 305, distance: 173.1
click at [949, 305] on p "**********" at bounding box center [772, 305] width 570 height 46
click at [656, 253] on span at bounding box center [657, 251] width 12 height 12
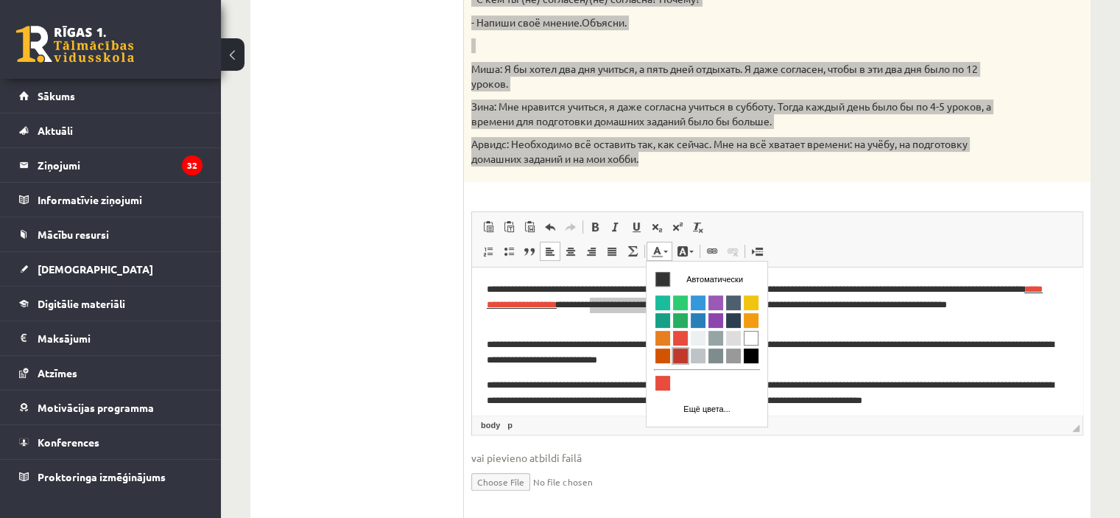
click at [679, 357] on span "Цвета" at bounding box center [680, 355] width 15 height 15
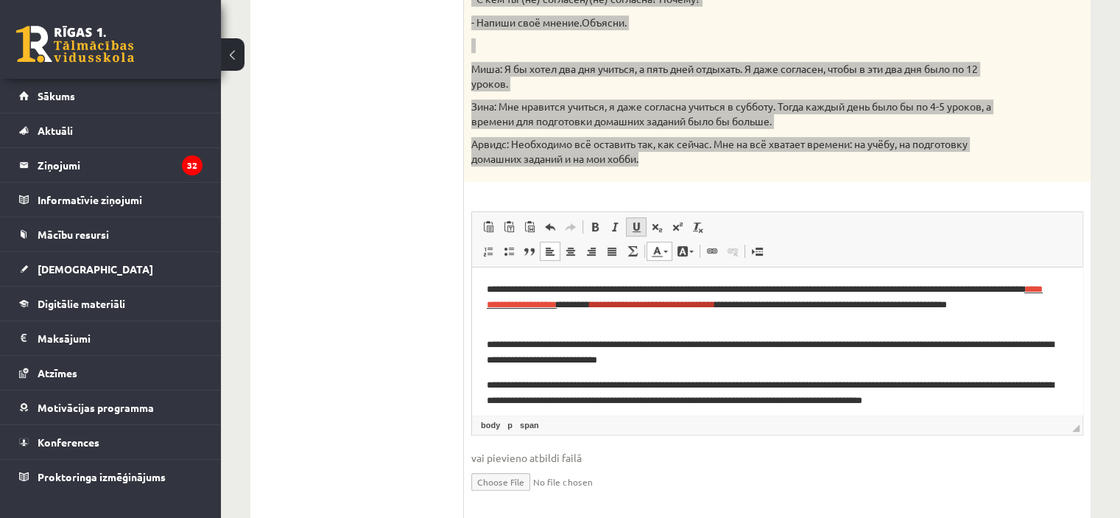
drag, startPoint x: 634, startPoint y: 229, endPoint x: 626, endPoint y: 228, distance: 7.5
click at [631, 229] on span at bounding box center [637, 227] width 12 height 12
click at [592, 231] on span at bounding box center [595, 227] width 12 height 12
click at [691, 384] on p "**********" at bounding box center [772, 401] width 570 height 46
drag, startPoint x: 731, startPoint y: 306, endPoint x: 620, endPoint y: 304, distance: 111.3
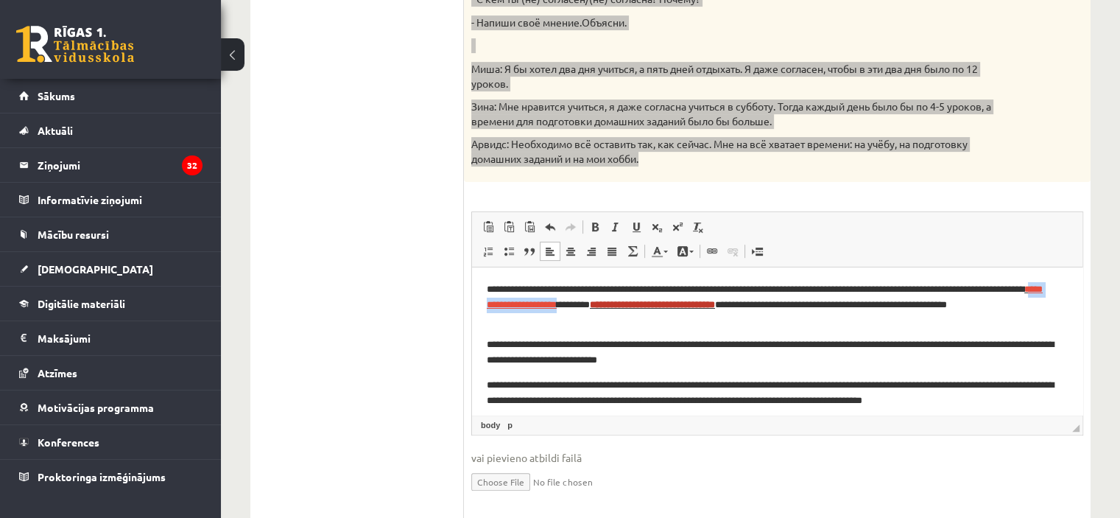
click at [620, 304] on p "**********" at bounding box center [772, 305] width 570 height 46
click at [597, 226] on span at bounding box center [595, 227] width 12 height 12
click at [662, 356] on p "**********" at bounding box center [772, 352] width 570 height 31
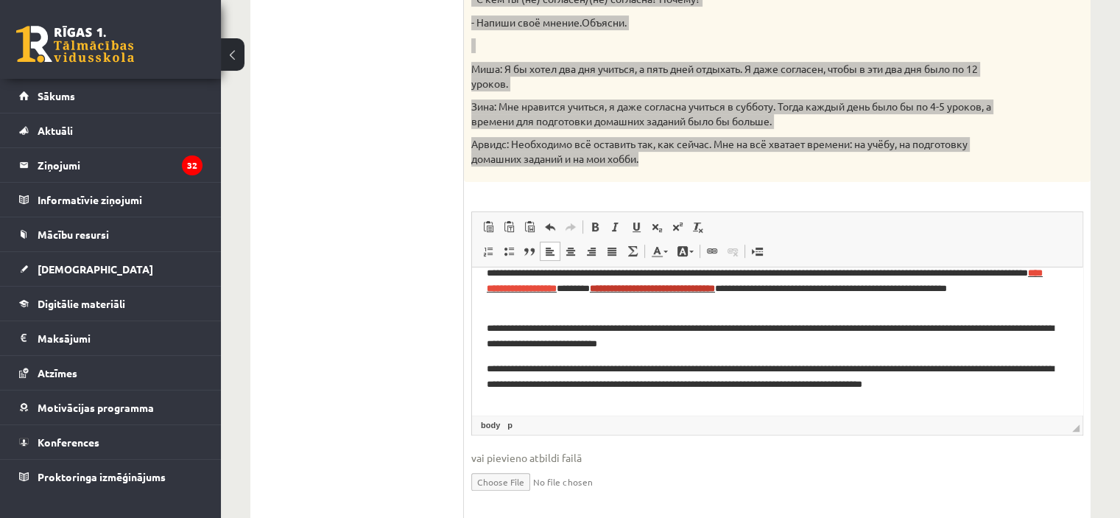
scroll to position [24, 0]
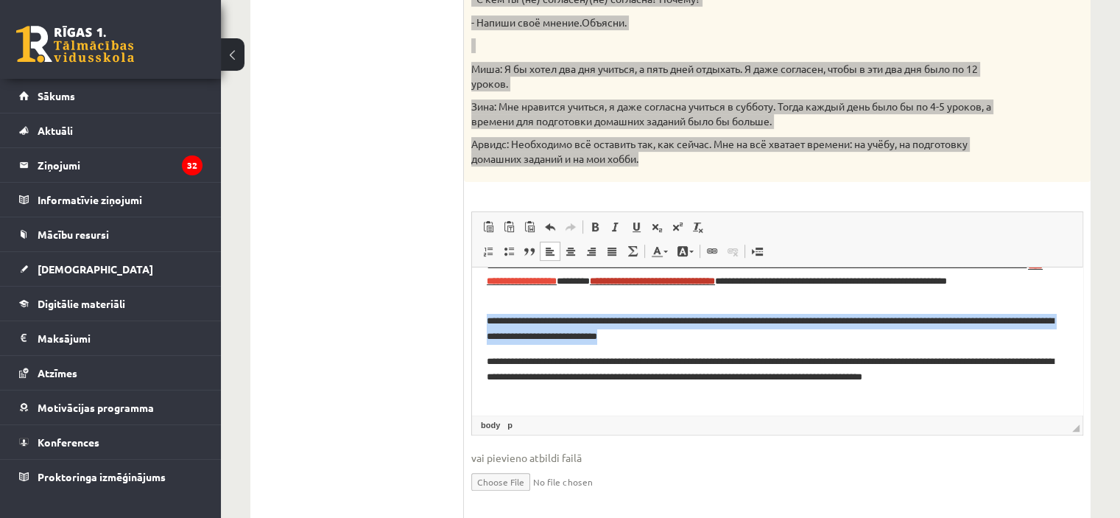
drag, startPoint x: 861, startPoint y: 337, endPoint x: 474, endPoint y: 319, distance: 387.1
click at [474, 319] on html "**********" at bounding box center [777, 329] width 611 height 171
copy p "**********"
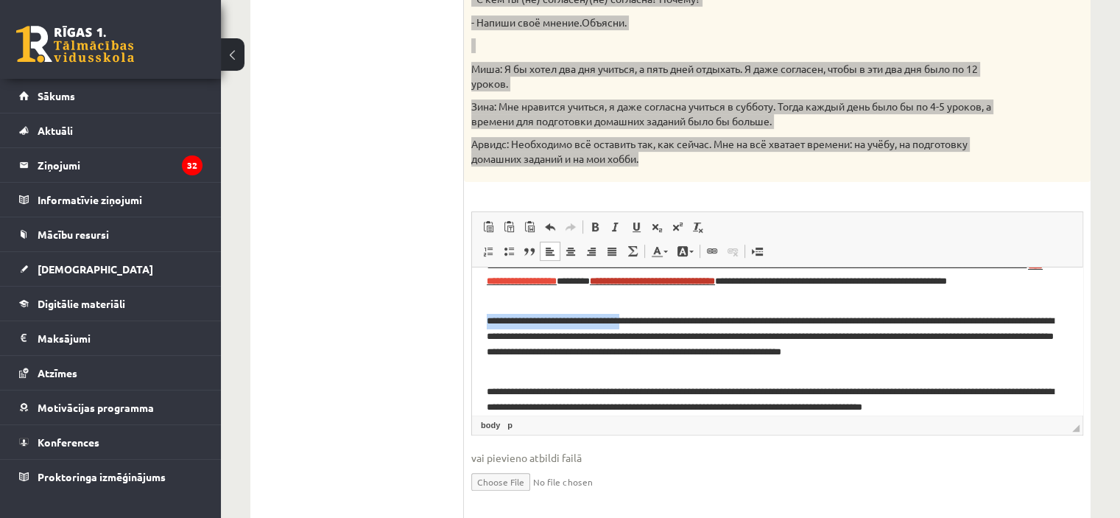
drag, startPoint x: 480, startPoint y: 320, endPoint x: 654, endPoint y: 326, distance: 173.9
click at [654, 326] on html "**********" at bounding box center [777, 345] width 611 height 202
click at [666, 256] on link "Цвет текста" at bounding box center [660, 251] width 26 height 19
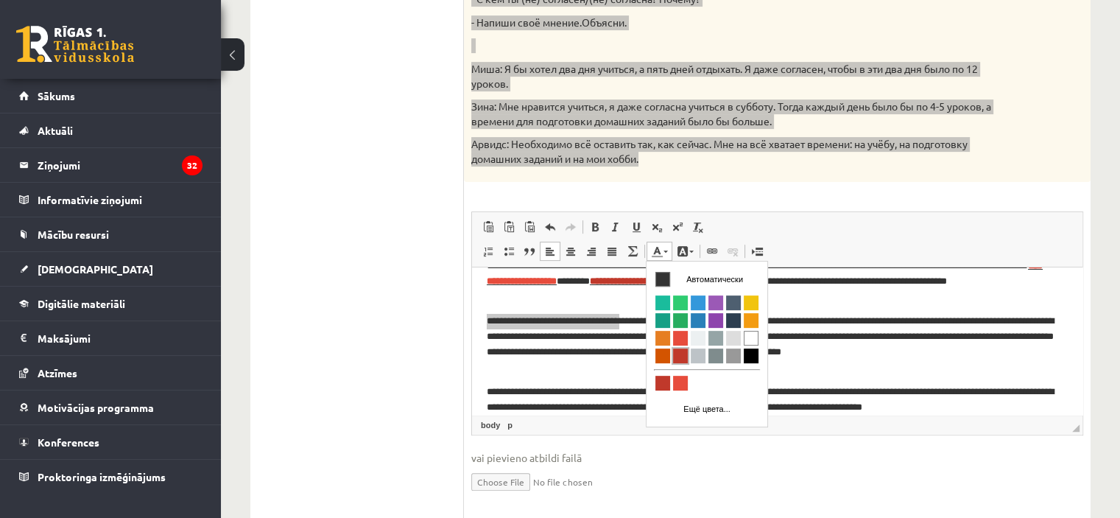
drag, startPoint x: 677, startPoint y: 355, endPoint x: 794, endPoint y: 261, distance: 150.4
click at [678, 355] on span "Цвета" at bounding box center [680, 355] width 15 height 15
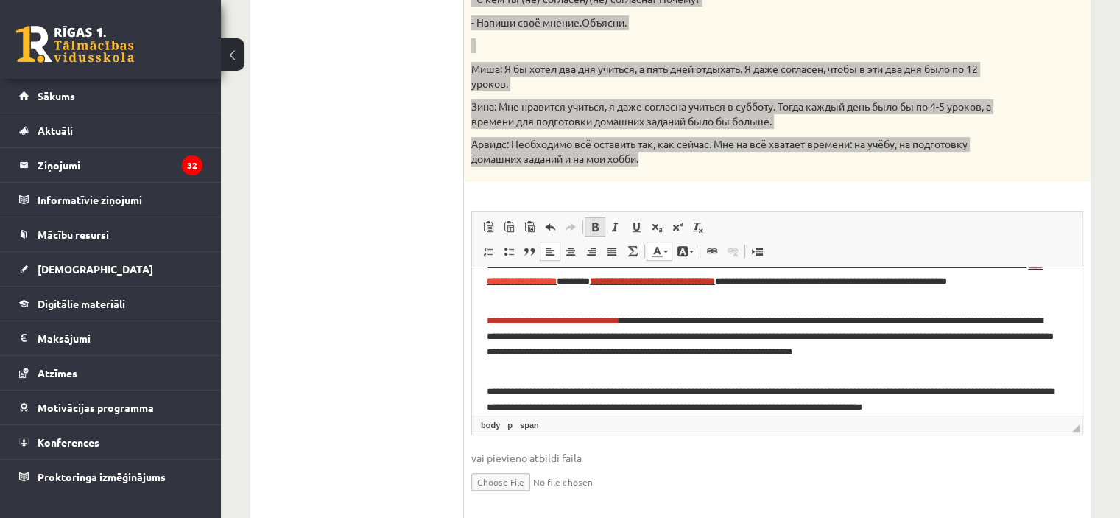
click at [589, 226] on span at bounding box center [595, 227] width 12 height 12
click at [631, 231] on span at bounding box center [637, 227] width 12 height 12
click at [656, 372] on p "**********" at bounding box center [772, 344] width 570 height 61
click at [761, 329] on p "**********" at bounding box center [772, 344] width 570 height 61
click at [917, 338] on p "**********" at bounding box center [772, 344] width 570 height 61
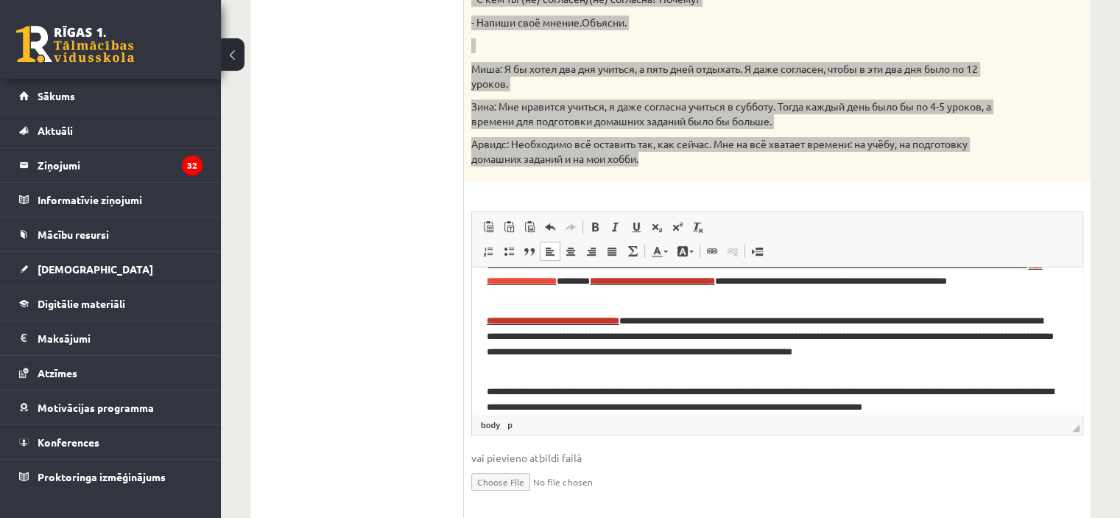
click at [1008, 321] on p "**********" at bounding box center [772, 344] width 570 height 61
drag, startPoint x: 986, startPoint y: 337, endPoint x: 947, endPoint y: 340, distance: 39.9
click at [947, 340] on p "**********" at bounding box center [772, 344] width 570 height 61
click at [1006, 351] on p "**********" at bounding box center [772, 344] width 570 height 61
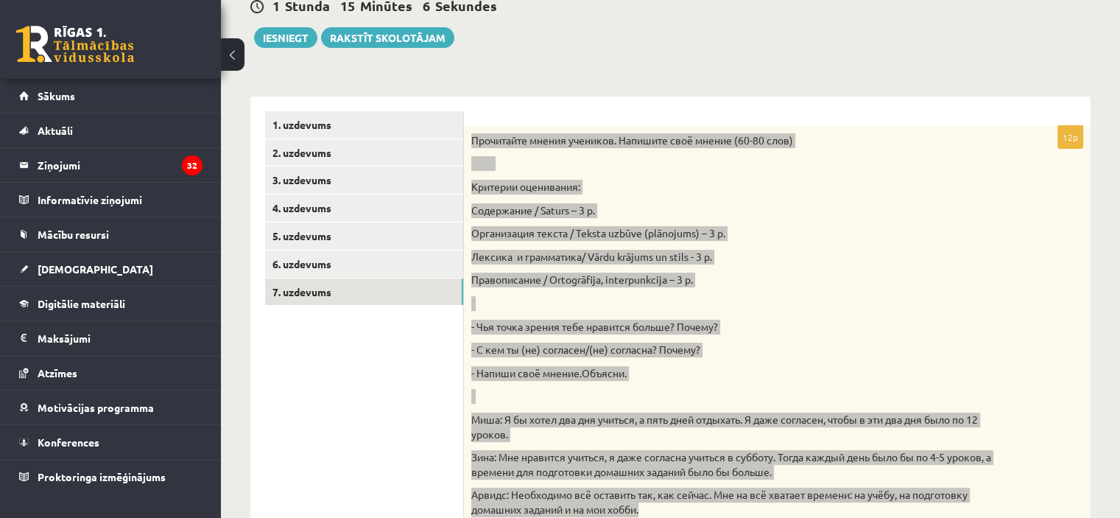
scroll to position [32, 0]
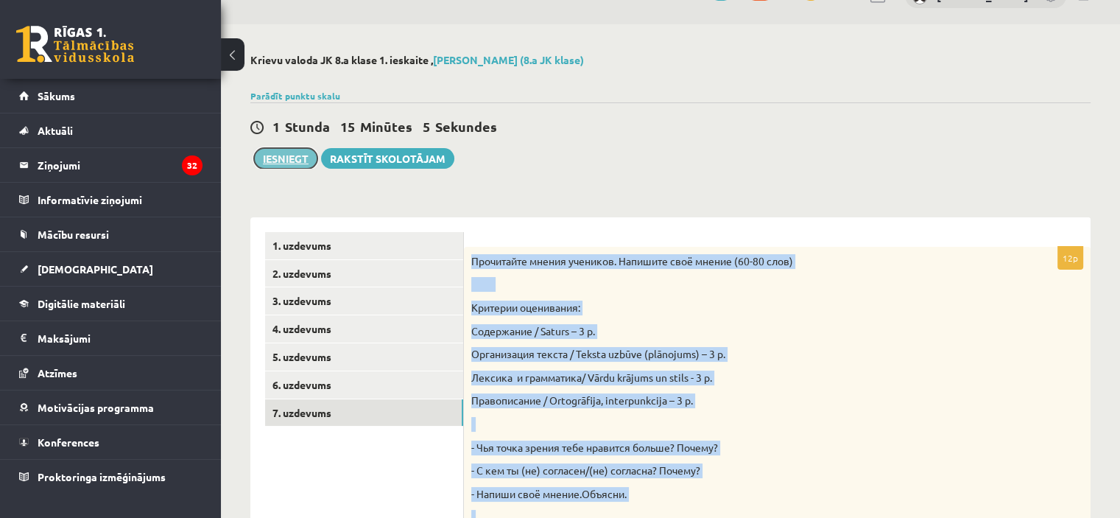
click at [280, 157] on button "Iesniegt" at bounding box center [285, 158] width 63 height 21
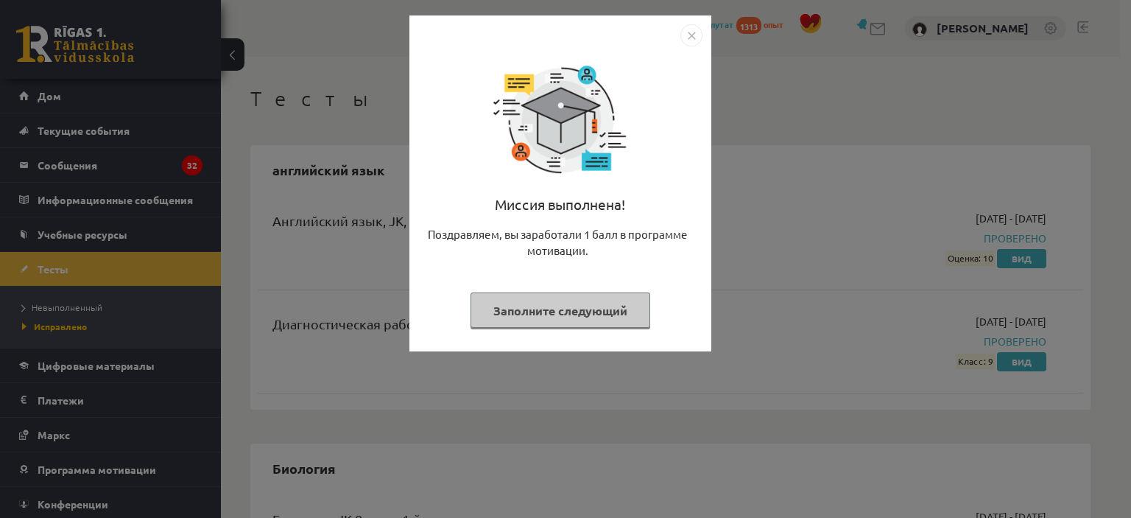
click at [687, 32] on img "Закрывать" at bounding box center [692, 35] width 22 height 22
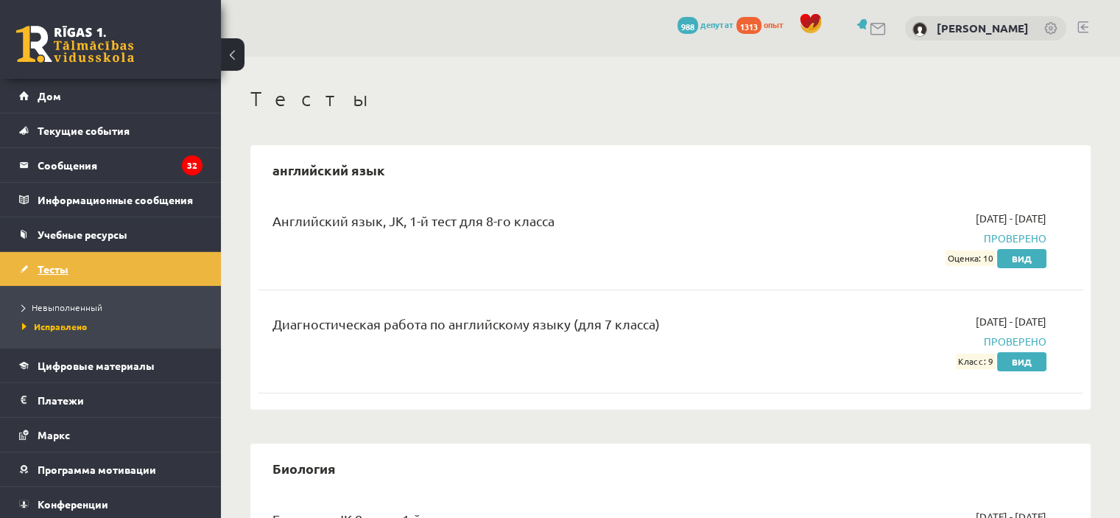
click at [56, 278] on link "Тесты" at bounding box center [110, 269] width 183 height 34
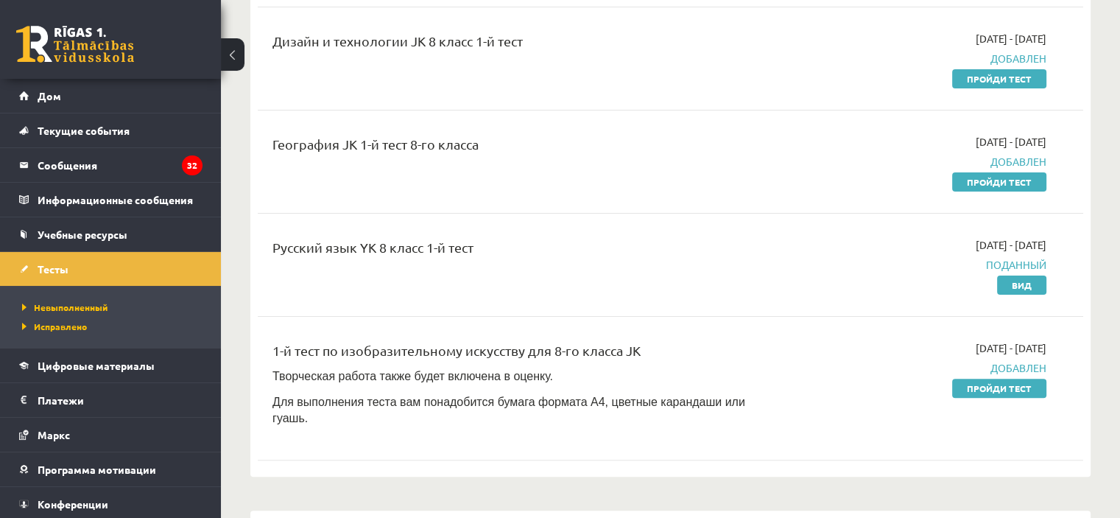
scroll to position [368, 0]
click at [52, 259] on link "Тесты" at bounding box center [110, 269] width 183 height 34
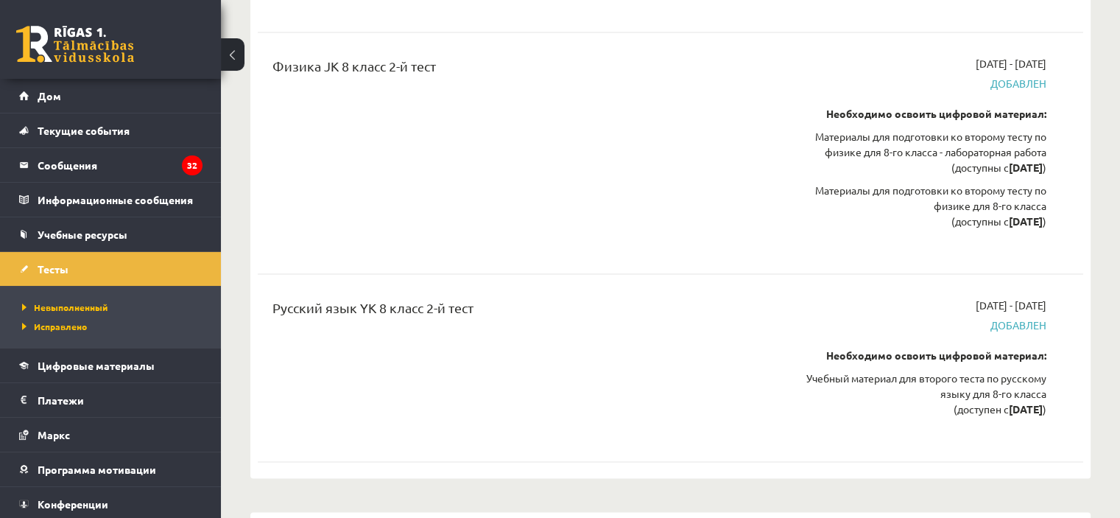
scroll to position [2210, 0]
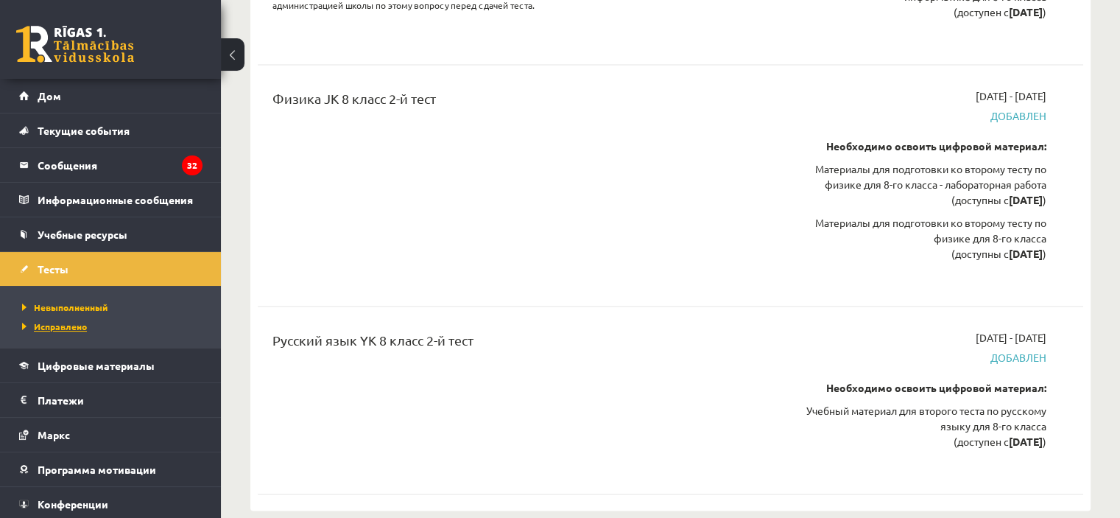
click at [56, 327] on font "Исправлено" at bounding box center [60, 326] width 53 height 12
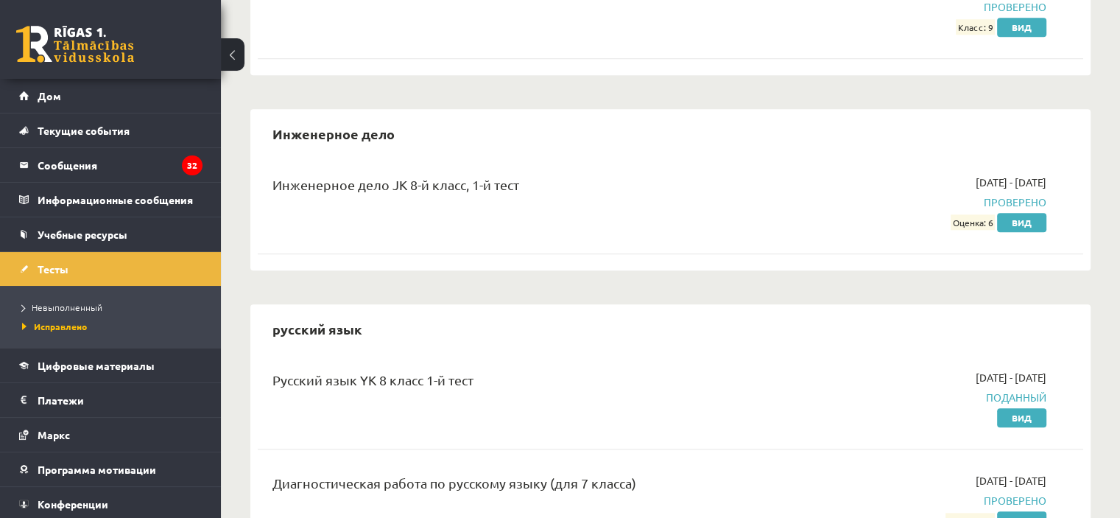
scroll to position [1611, 0]
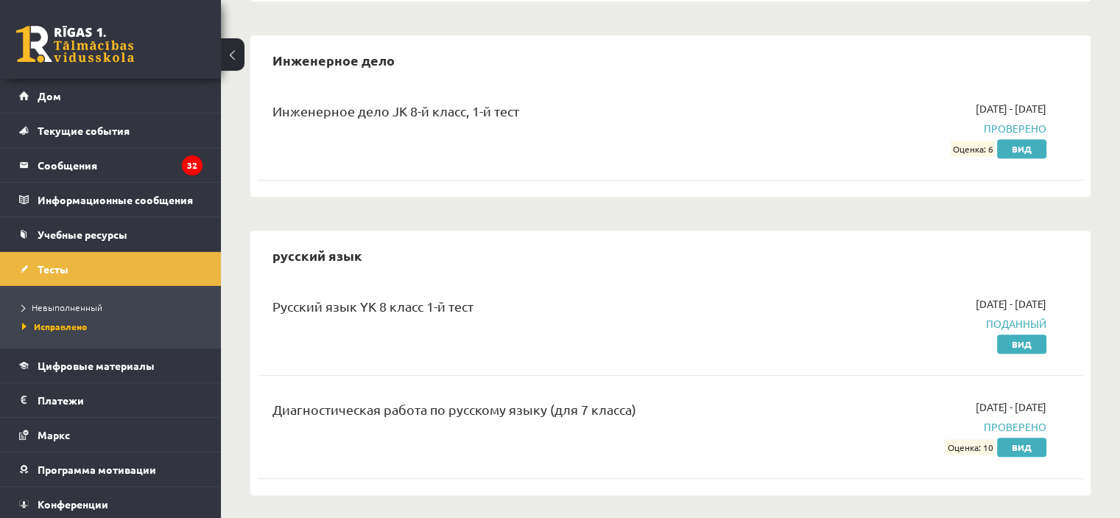
drag, startPoint x: 548, startPoint y: 317, endPoint x: 248, endPoint y: 331, distance: 300.8
click at [248, 331] on div "Тесты английский язык Английский язык, JK, 1-й тест для 8-го класса 2025-09-01 …" at bounding box center [670, 368] width 899 height 3844
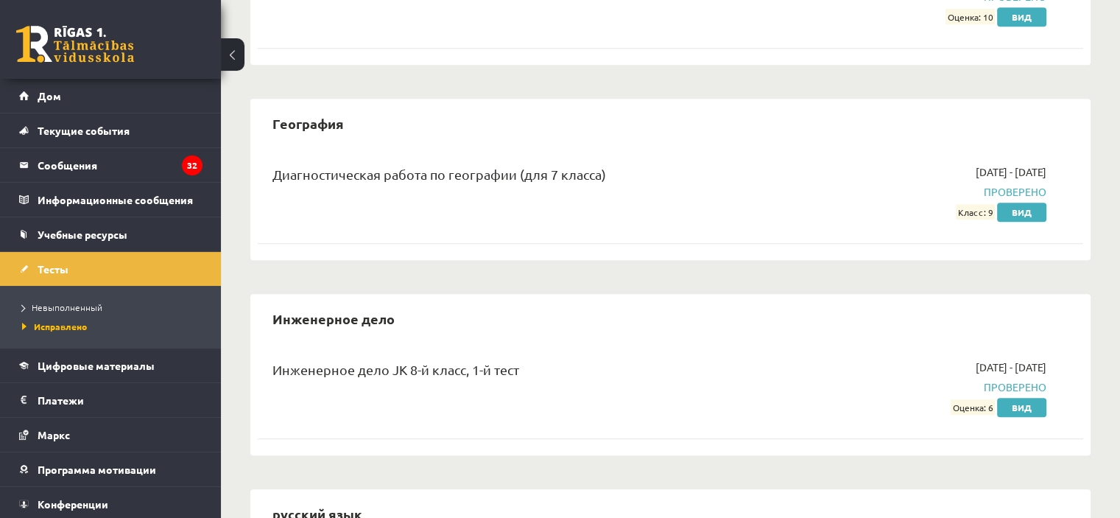
scroll to position [1316, 0]
